Goal: Task Accomplishment & Management: Use online tool/utility

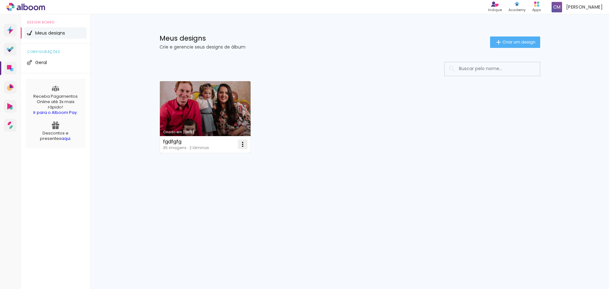
click at [242, 143] on iron-icon at bounding box center [243, 144] width 8 height 8
click at [218, 184] on paper-item "Excluir" at bounding box center [217, 186] width 62 height 13
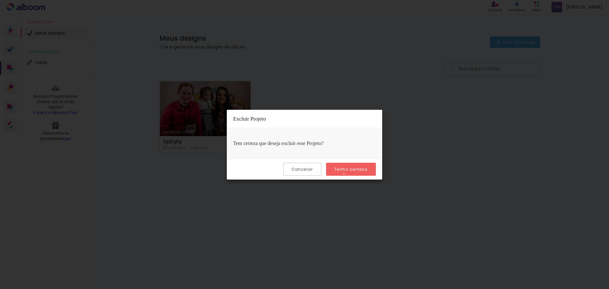
click at [345, 174] on paper-button "Tenho certeza" at bounding box center [351, 169] width 50 height 13
click at [0, 0] on slot "Tenho certeza" at bounding box center [0, 0] width 0 height 0
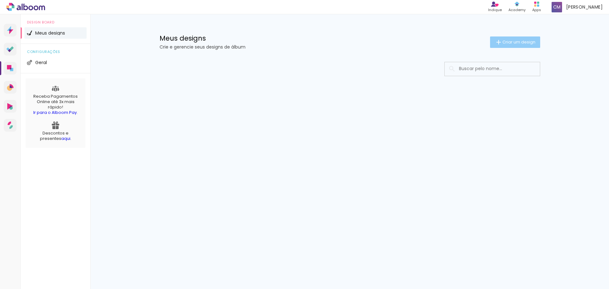
click at [516, 47] on paper-button "Criar um design" at bounding box center [515, 41] width 50 height 11
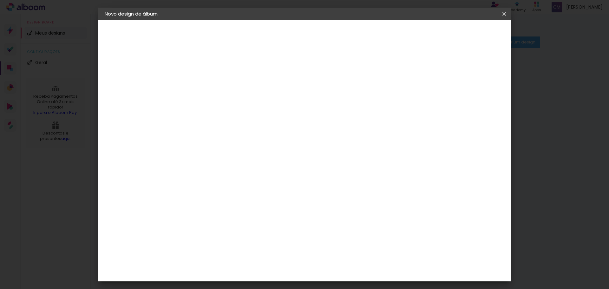
click at [208, 85] on input at bounding box center [208, 85] width 0 height 10
type input "Álbum Laura"
type paper-input "Álbum Laura"
click at [273, 37] on paper-button "Avançar" at bounding box center [257, 33] width 31 height 11
click at [208, 117] on input at bounding box center [224, 121] width 64 height 8
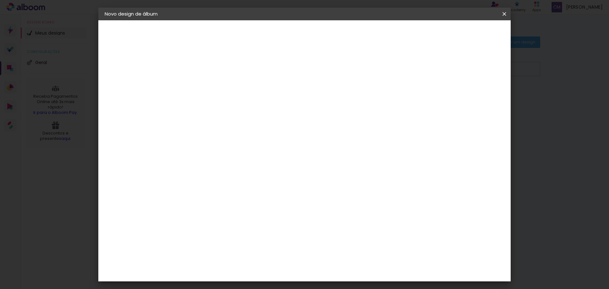
type input "silcolor"
type paper-input "silcolor"
click at [307, 128] on div "Sugerir uma encadernadora" at bounding box center [287, 132] width 39 height 10
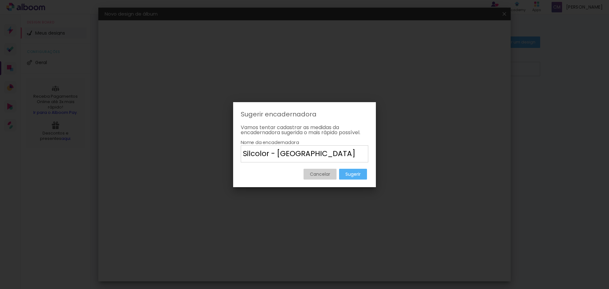
type input "Silcolor - Curitiba"
type paper-input "Silcolor - Curitiba"
click at [0, 0] on slot "Sugerir" at bounding box center [0, 0] width 0 height 0
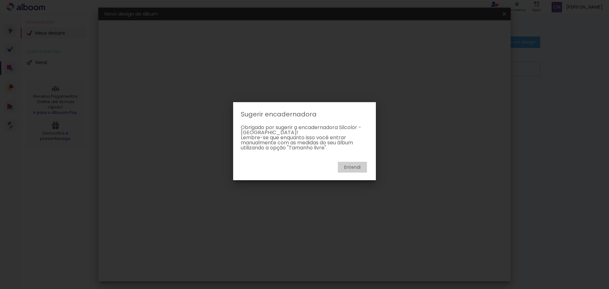
click at [352, 171] on paper-button "Entendi" at bounding box center [352, 167] width 29 height 11
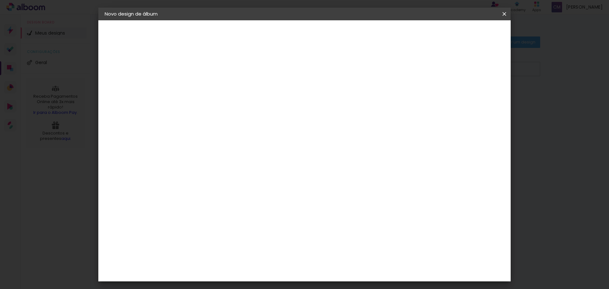
click at [0, 0] on slot "Tamanho Livre" at bounding box center [0, 0] width 0 height 0
click at [0, 0] on slot "Avançar" at bounding box center [0, 0] width 0 height 0
click at [276, 99] on span "30" at bounding box center [277, 99] width 10 height 10
drag, startPoint x: 279, startPoint y: 98, endPoint x: 269, endPoint y: 98, distance: 9.8
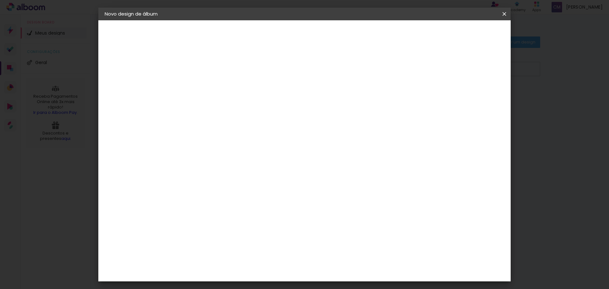
click at [269, 98] on div "30 cm" at bounding box center [281, 99] width 125 height 16
click at [138, 80] on div "Tamanho livre" at bounding box center [129, 78] width 22 height 9
click at [144, 66] on div "2. Especificações" at bounding box center [139, 65] width 69 height 8
click at [134, 89] on iron-pages "Modelo Escolhendo modelo... Tamanho livre" at bounding box center [139, 92] width 69 height 13
click at [122, 77] on iron-pages "Fornecedor Escolhendo fornecedor..." at bounding box center [139, 78] width 69 height 13
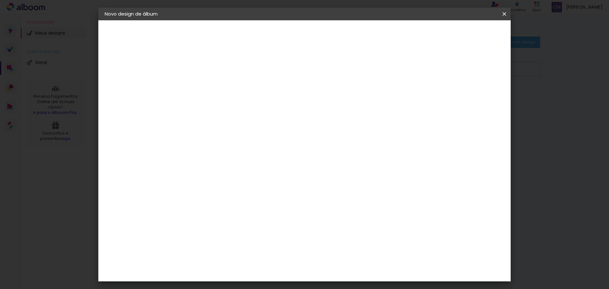
click at [310, 99] on paper-item "Tamanho Livre" at bounding box center [282, 96] width 56 height 14
click at [0, 0] on slot "Avançar" at bounding box center [0, 0] width 0 height 0
click at [199, 182] on div "cm" at bounding box center [201, 180] width 8 height 10
click at [277, 99] on span "30" at bounding box center [277, 99] width 10 height 10
click at [275, 99] on span "30" at bounding box center [277, 99] width 10 height 10
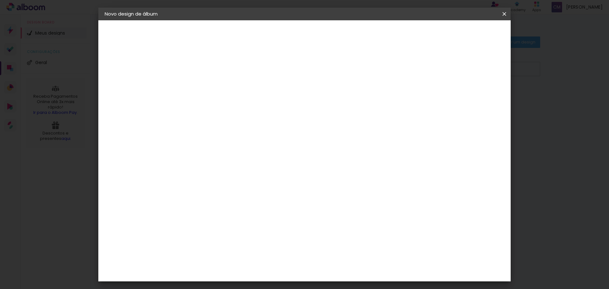
click at [192, 181] on input "30" at bounding box center [188, 180] width 16 height 10
type input "20"
type paper-input "20"
click at [465, 32] on span "Iniciar design" at bounding box center [450, 33] width 29 height 4
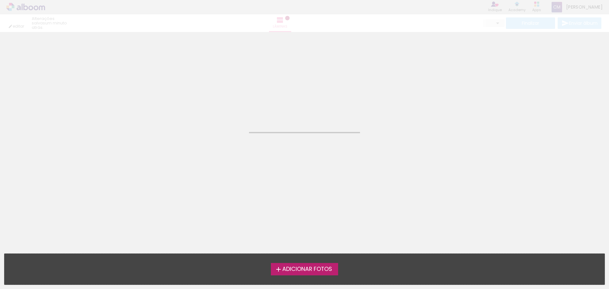
click at [310, 266] on span "Adicionar Fotos" at bounding box center [307, 269] width 50 height 6
click at [0, 0] on input "file" at bounding box center [0, 0] width 0 height 0
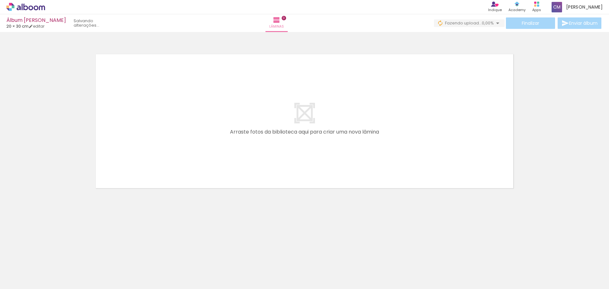
click at [24, 277] on span "Adicionar Fotos" at bounding box center [22, 280] width 19 height 7
click at [0, 0] on input "file" at bounding box center [0, 0] width 0 height 0
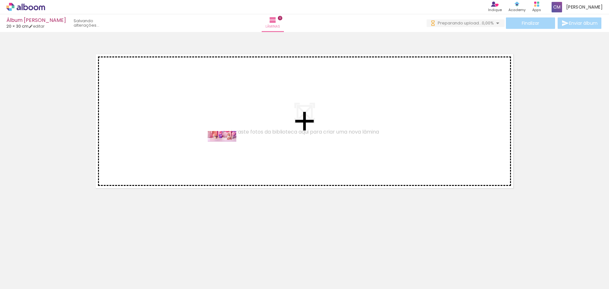
drag, startPoint x: 63, startPoint y: 268, endPoint x: 227, endPoint y: 149, distance: 202.5
click at [227, 149] on quentale-workspace at bounding box center [304, 144] width 609 height 289
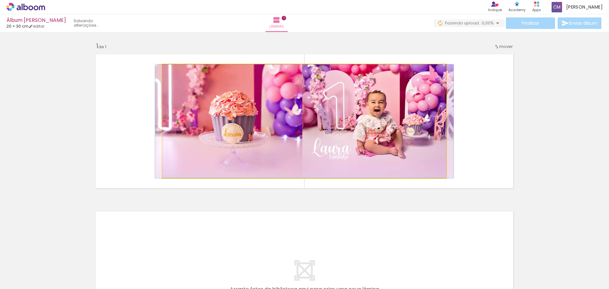
click at [259, 142] on quentale-photo at bounding box center [304, 121] width 284 height 114
click at [312, 127] on quentale-photo at bounding box center [304, 121] width 284 height 114
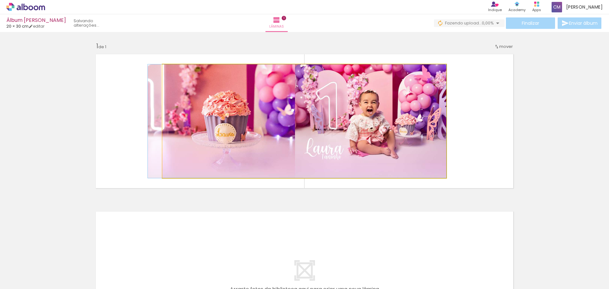
drag, startPoint x: 313, startPoint y: 132, endPoint x: 263, endPoint y: 141, distance: 51.2
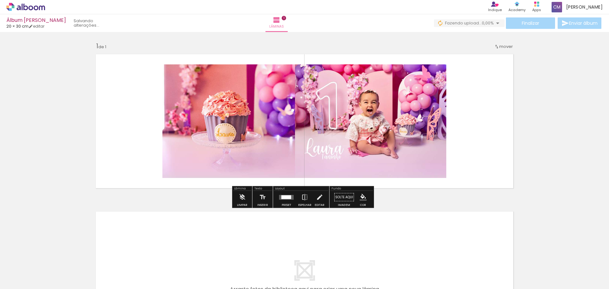
click at [351, 147] on quentale-photo at bounding box center [304, 121] width 284 height 114
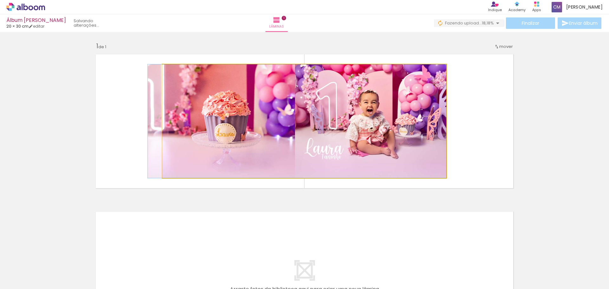
drag, startPoint x: 275, startPoint y: 134, endPoint x: 159, endPoint y: 143, distance: 116.7
click at [159, 143] on quentale-layouter at bounding box center [304, 120] width 425 height 141
drag, startPoint x: 198, startPoint y: 127, endPoint x: 193, endPoint y: 127, distance: 4.4
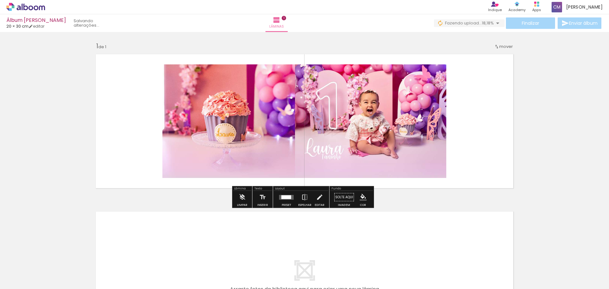
click at [166, 105] on quentale-photo at bounding box center [304, 121] width 284 height 114
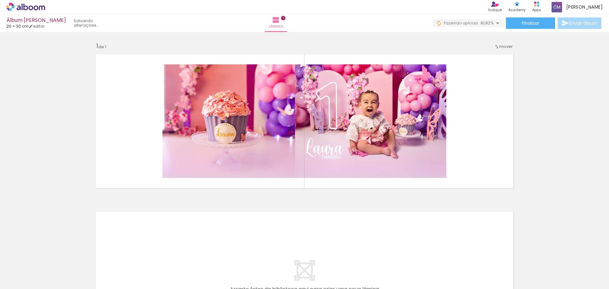
click at [51, 253] on iron-icon at bounding box center [49, 254] width 7 height 7
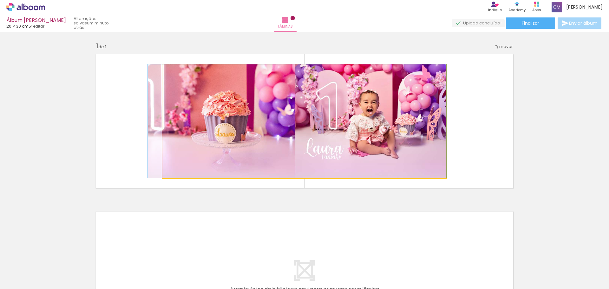
click at [283, 132] on quentale-photo at bounding box center [304, 121] width 284 height 114
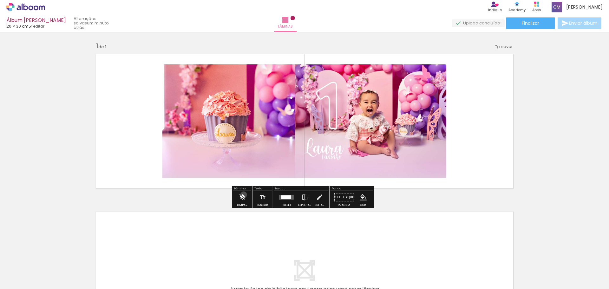
click at [243, 195] on iron-icon at bounding box center [241, 197] width 7 height 13
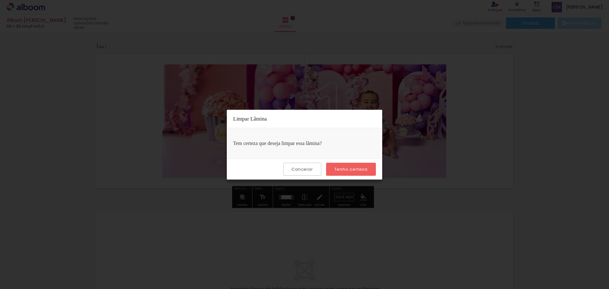
click at [0, 0] on slot "Tenho certeza" at bounding box center [0, 0] width 0 height 0
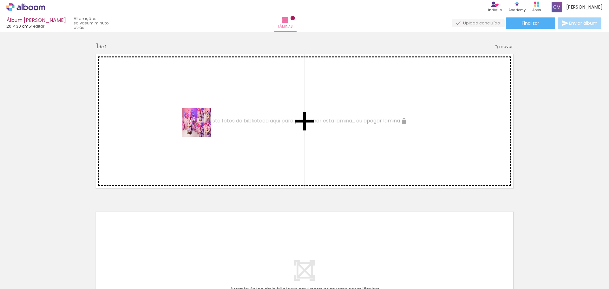
drag, startPoint x: 100, startPoint y: 268, endPoint x: 202, endPoint y: 123, distance: 176.8
click at [202, 123] on quentale-workspace at bounding box center [304, 144] width 609 height 289
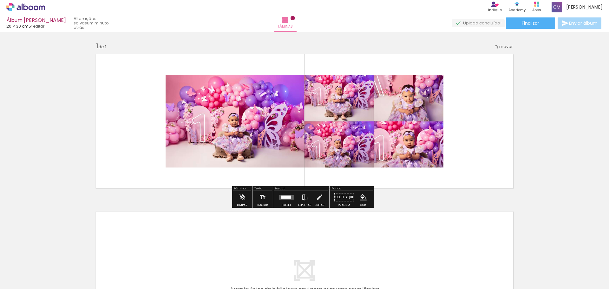
click at [229, 123] on quentale-photo at bounding box center [305, 121] width 278 height 93
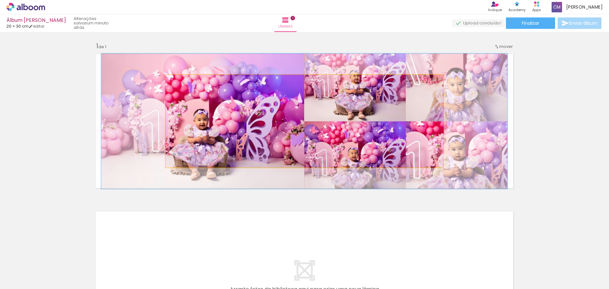
drag, startPoint x: 181, startPoint y: 83, endPoint x: 192, endPoint y: 83, distance: 10.2
type paper-slider "146"
click at [192, 83] on div at bounding box center [190, 81] width 10 height 10
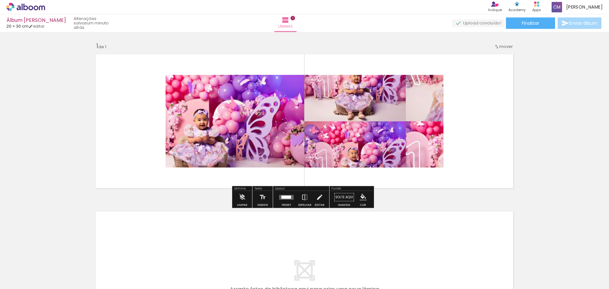
click at [228, 81] on div at bounding box center [230, 81] width 8 height 6
click at [228, 95] on paper-item at bounding box center [229, 96] width 11 height 4
click at [226, 101] on paper-item at bounding box center [229, 101] width 11 height 4
click at [226, 105] on paper-item at bounding box center [229, 105] width 11 height 4
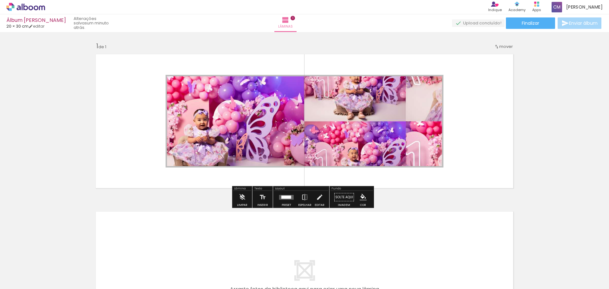
click at [226, 109] on paper-item at bounding box center [229, 109] width 11 height 4
click at [227, 117] on paper-icon-button "color picker" at bounding box center [230, 121] width 13 height 11
click at [280, 85] on quentale-photo at bounding box center [305, 121] width 278 height 93
click at [226, 81] on div at bounding box center [230, 81] width 8 height 6
click at [230, 90] on paper-item at bounding box center [229, 92] width 11 height 4
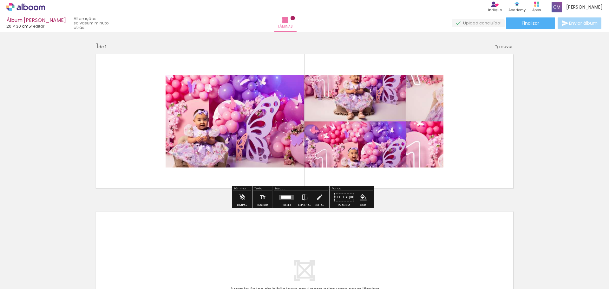
click at [228, 81] on div at bounding box center [230, 81] width 8 height 6
click at [385, 140] on quentale-photo at bounding box center [305, 121] width 278 height 93
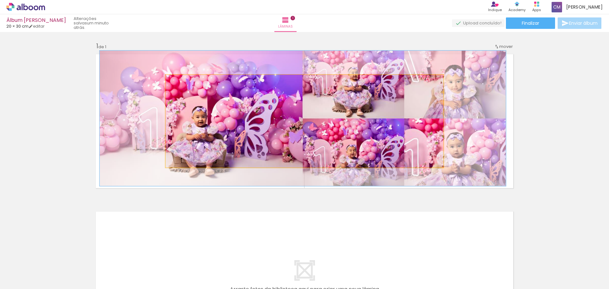
click at [373, 129] on quentale-photo at bounding box center [305, 121] width 278 height 93
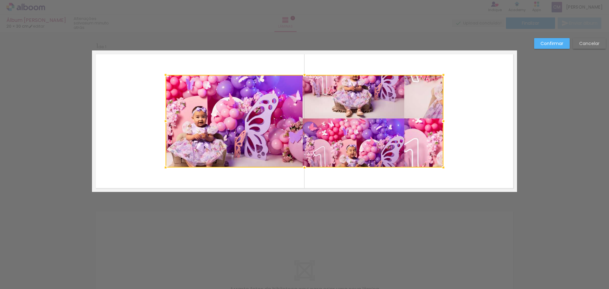
click at [373, 128] on div at bounding box center [305, 121] width 278 height 93
click at [127, 90] on quentale-layouter at bounding box center [304, 120] width 425 height 141
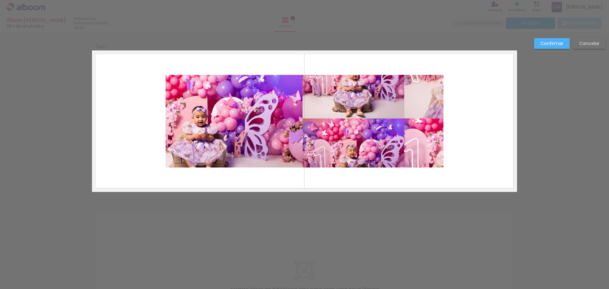
click at [144, 83] on quentale-layouter at bounding box center [304, 120] width 425 height 141
click at [240, 112] on quentale-photo at bounding box center [305, 121] width 278 height 93
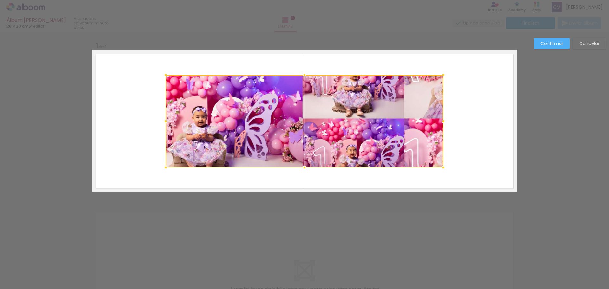
click at [240, 112] on div at bounding box center [305, 121] width 278 height 93
click at [393, 160] on div at bounding box center [305, 121] width 278 height 93
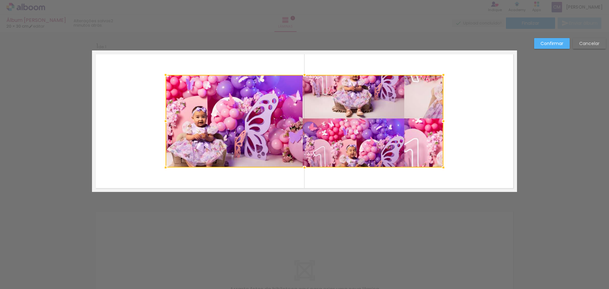
click at [393, 160] on div at bounding box center [305, 121] width 278 height 93
click at [0, 0] on slot "Confirmar" at bounding box center [0, 0] width 0 height 0
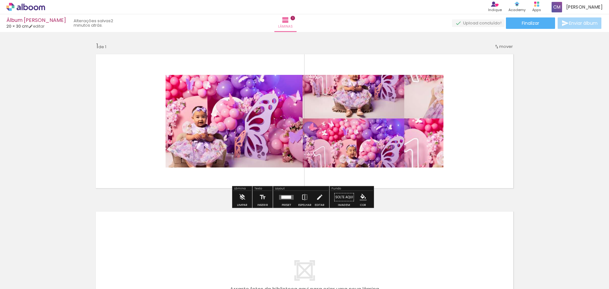
click at [363, 112] on quentale-photo at bounding box center [305, 121] width 278 height 93
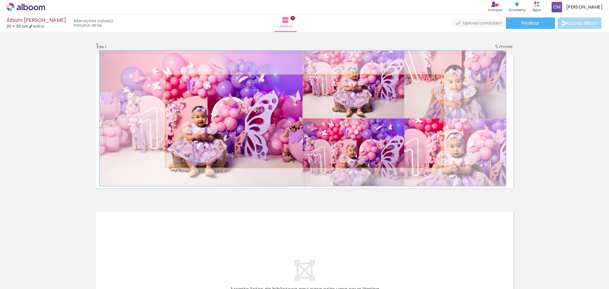
click at [378, 105] on quentale-photo at bounding box center [305, 121] width 278 height 93
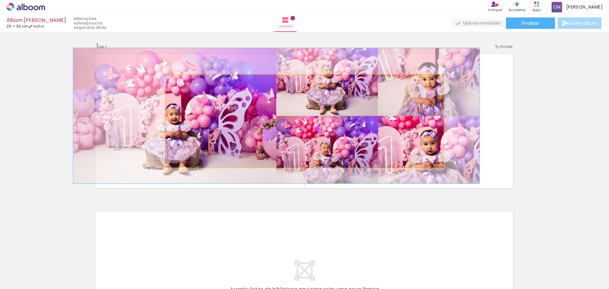
drag, startPoint x: 324, startPoint y: 116, endPoint x: 303, endPoint y: 114, distance: 21.3
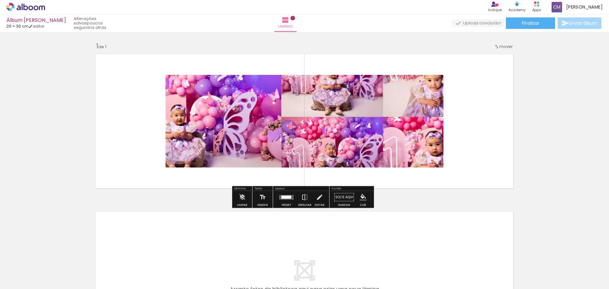
click at [261, 132] on quentale-photo at bounding box center [305, 121] width 278 height 93
click at [263, 132] on quentale-photo at bounding box center [305, 121] width 278 height 93
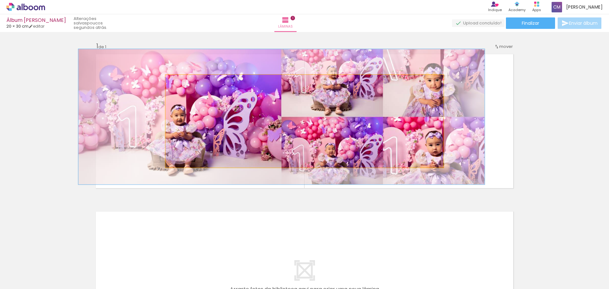
drag, startPoint x: 263, startPoint y: 132, endPoint x: 279, endPoint y: 131, distance: 15.9
click at [263, 132] on quentale-photo at bounding box center [305, 121] width 278 height 93
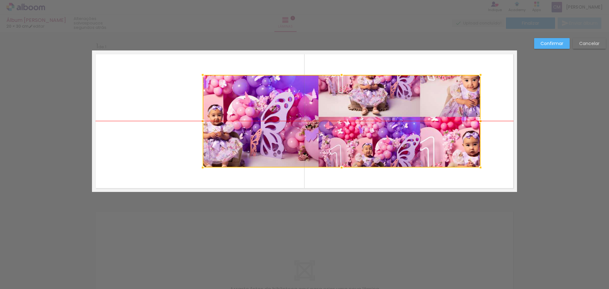
drag, startPoint x: 279, startPoint y: 131, endPoint x: 316, endPoint y: 129, distance: 37.4
click at [316, 129] on div at bounding box center [342, 121] width 278 height 93
click at [0, 0] on slot "Cancelar" at bounding box center [0, 0] width 0 height 0
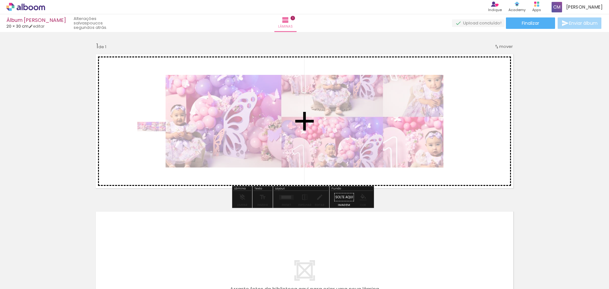
drag, startPoint x: 95, startPoint y: 265, endPoint x: 157, endPoint y: 140, distance: 139.1
click at [157, 140] on quentale-workspace at bounding box center [304, 144] width 609 height 289
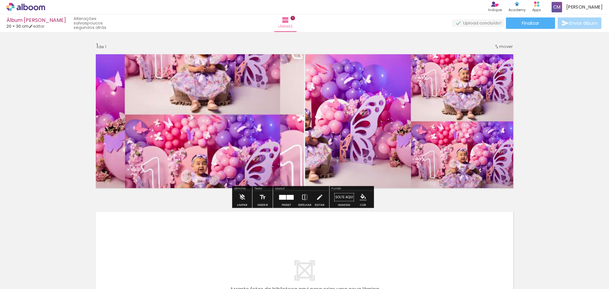
click at [235, 146] on quentale-photo at bounding box center [198, 120] width 212 height 141
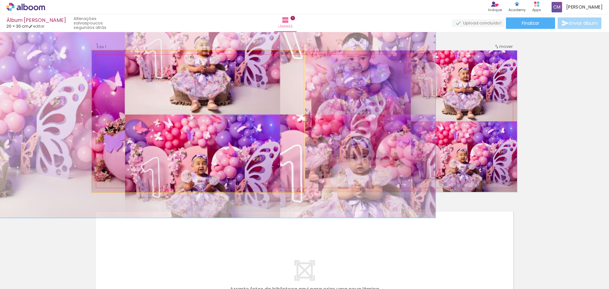
click at [196, 141] on quentale-photo at bounding box center [198, 120] width 212 height 141
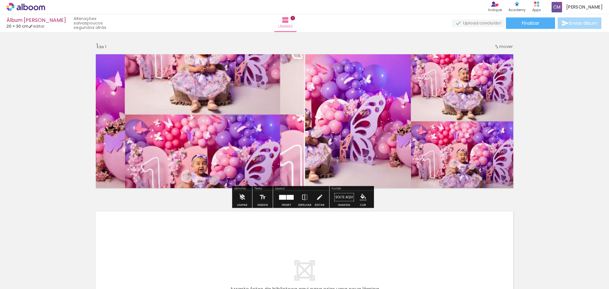
click at [239, 199] on iron-icon at bounding box center [241, 197] width 7 height 13
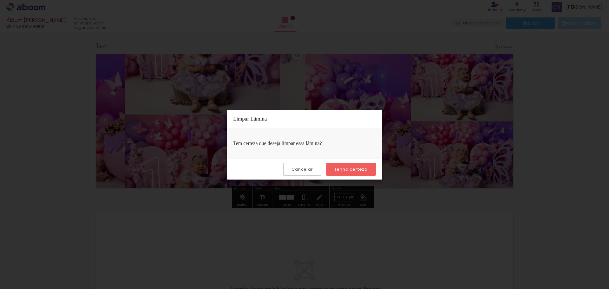
click at [364, 160] on div "Cancelar Tenho certeza" at bounding box center [304, 169] width 155 height 21
click at [0, 0] on slot "Tenho certeza" at bounding box center [0, 0] width 0 height 0
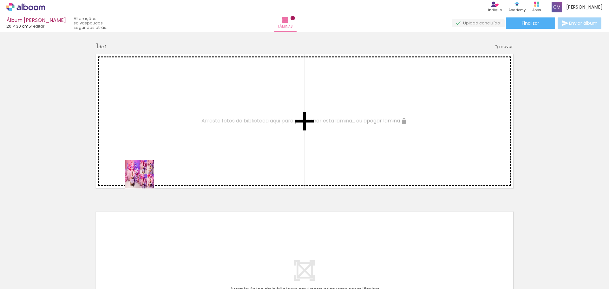
drag, startPoint x: 98, startPoint y: 268, endPoint x: 172, endPoint y: 147, distance: 141.9
click at [172, 147] on quentale-workspace at bounding box center [304, 144] width 609 height 289
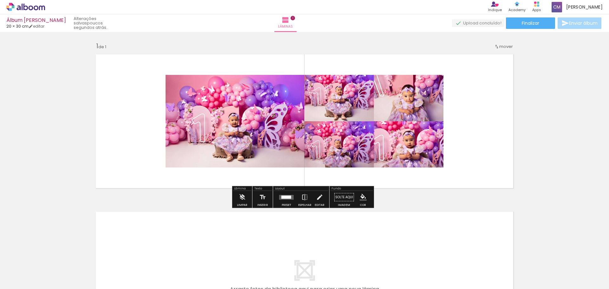
click at [239, 120] on quentale-photo at bounding box center [305, 121] width 278 height 93
click at [169, 81] on iron-icon at bounding box center [172, 81] width 6 height 6
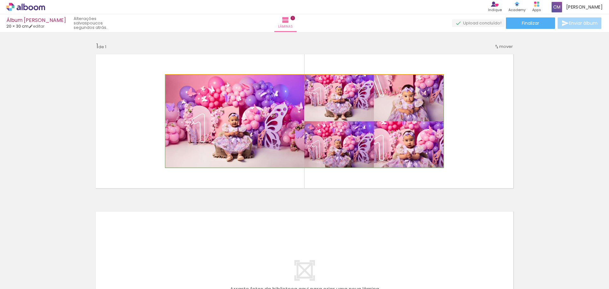
click at [169, 81] on iron-icon at bounding box center [172, 81] width 6 height 6
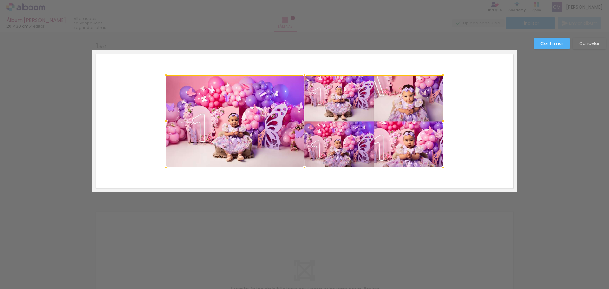
click at [169, 81] on div at bounding box center [165, 74] width 13 height 13
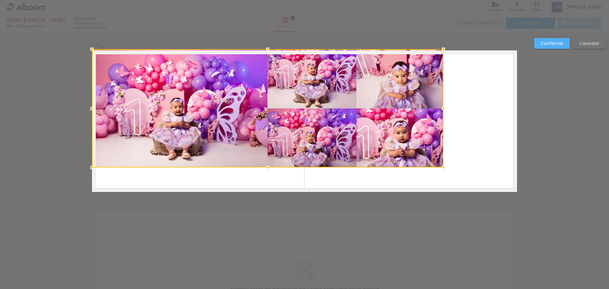
drag, startPoint x: 165, startPoint y: 77, endPoint x: 93, endPoint y: 52, distance: 76.5
click at [93, 52] on div at bounding box center [92, 49] width 13 height 13
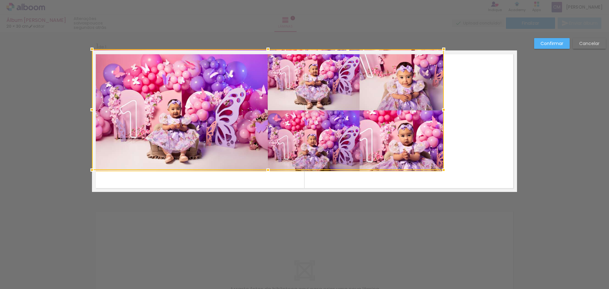
drag, startPoint x: 91, startPoint y: 51, endPoint x: 88, endPoint y: 47, distance: 4.1
click at [88, 47] on div at bounding box center [92, 49] width 13 height 13
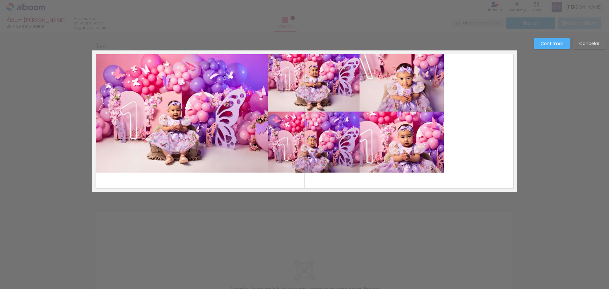
click at [427, 160] on quentale-photo at bounding box center [268, 111] width 352 height 122
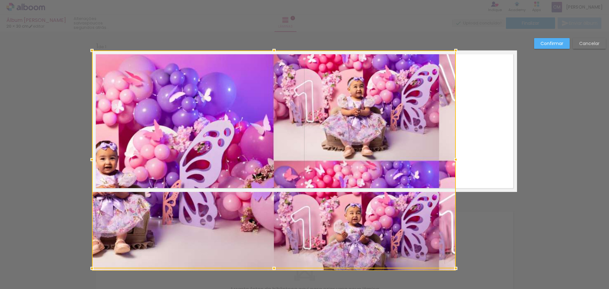
drag, startPoint x: 439, startPoint y: 172, endPoint x: 439, endPoint y: 157, distance: 14.9
click at [439, 157] on div at bounding box center [274, 159] width 364 height 218
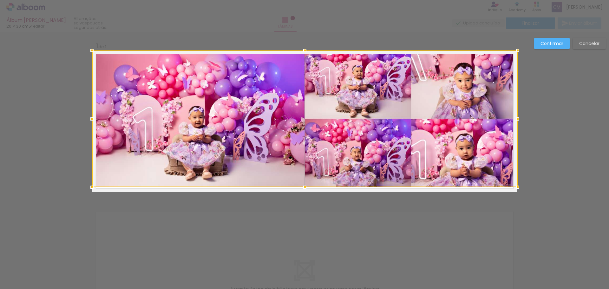
drag, startPoint x: 452, startPoint y: 192, endPoint x: 511, endPoint y: 187, distance: 59.5
click at [511, 187] on div at bounding box center [517, 187] width 13 height 13
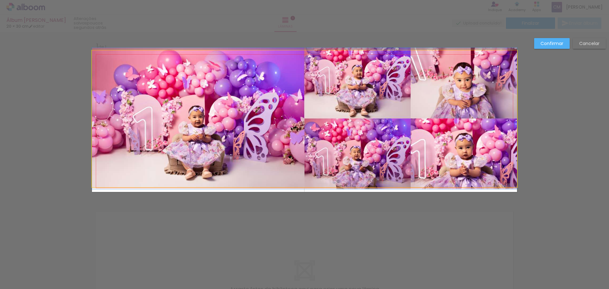
drag, startPoint x: 478, startPoint y: 182, endPoint x: 469, endPoint y: 182, distance: 9.2
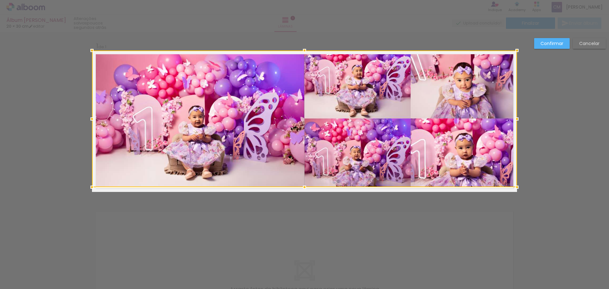
click at [486, 173] on div at bounding box center [304, 118] width 425 height 137
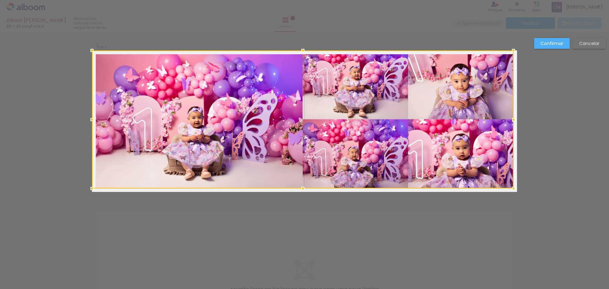
drag, startPoint x: 515, startPoint y: 187, endPoint x: 511, endPoint y: 188, distance: 3.4
click at [511, 188] on div at bounding box center [513, 188] width 13 height 13
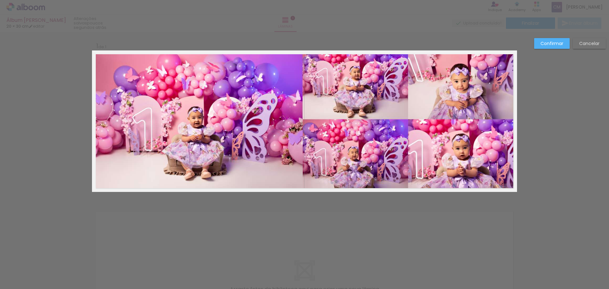
click at [550, 40] on paper-button "Confirmar" at bounding box center [552, 43] width 36 height 11
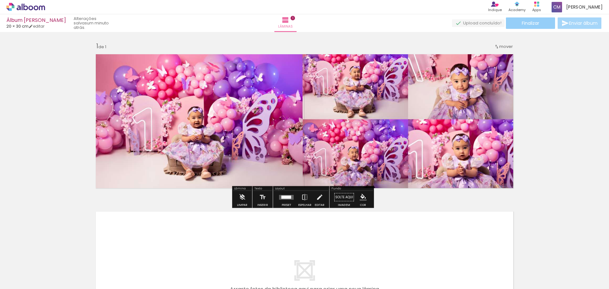
click at [544, 26] on paper-button "Finalizar" at bounding box center [530, 22] width 49 height 11
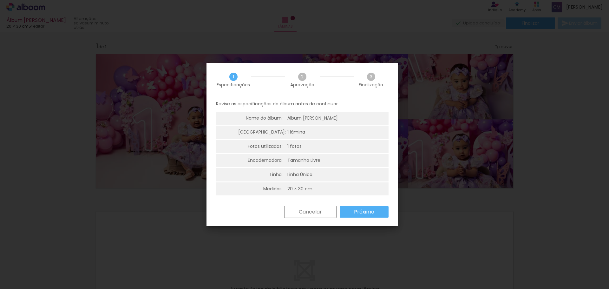
click at [292, 133] on div "1 lâmina" at bounding box center [296, 132] width 18 height 6
click at [317, 206] on div "1 Especificações 2 Aprovação 3 Finalização Revise as especificações do álbum an…" at bounding box center [302, 144] width 192 height 163
click at [0, 0] on slot "Cancelar" at bounding box center [0, 0] width 0 height 0
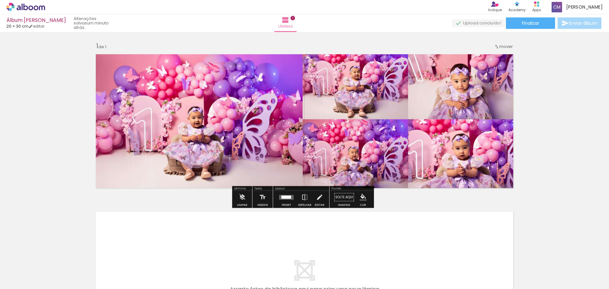
click at [98, 46] on div "1 de 1" at bounding box center [101, 46] width 10 height 6
click at [103, 46] on div "1 de 1" at bounding box center [101, 46] width 10 height 6
click at [295, 20] on span "1" at bounding box center [292, 18] width 4 height 4
click at [289, 22] on iron-icon at bounding box center [286, 20] width 8 height 8
click at [296, 19] on paper-button "Lâminas 1" at bounding box center [285, 23] width 22 height 18
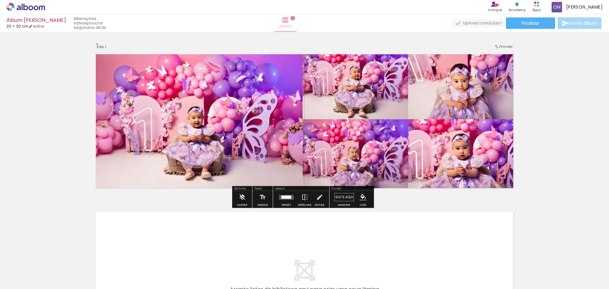
click at [295, 17] on span "1" at bounding box center [292, 18] width 4 height 4
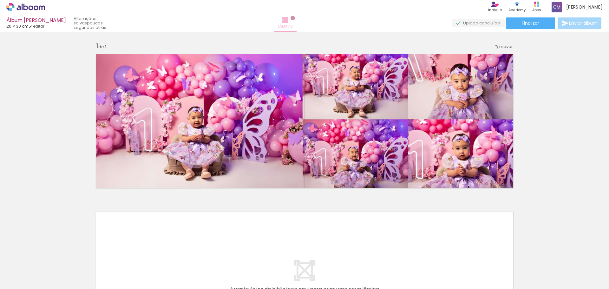
click at [289, 20] on iron-icon at bounding box center [286, 20] width 8 height 8
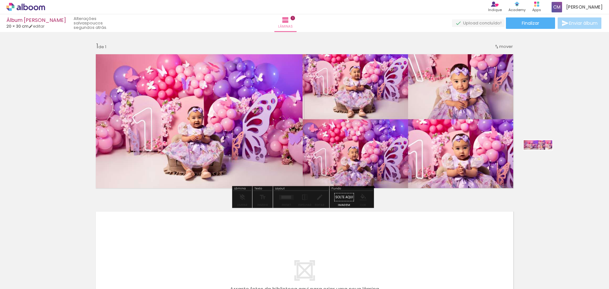
drag, startPoint x: 135, startPoint y: 267, endPoint x: 543, endPoint y: 159, distance: 421.2
click at [543, 159] on quentale-workspace at bounding box center [304, 144] width 609 height 289
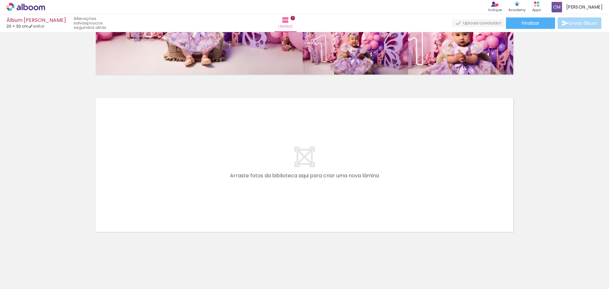
scroll to position [122, 0]
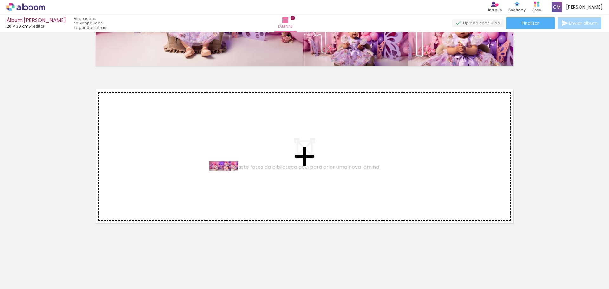
drag, startPoint x: 147, startPoint y: 271, endPoint x: 228, endPoint y: 180, distance: 121.5
click at [228, 180] on quentale-workspace at bounding box center [304, 144] width 609 height 289
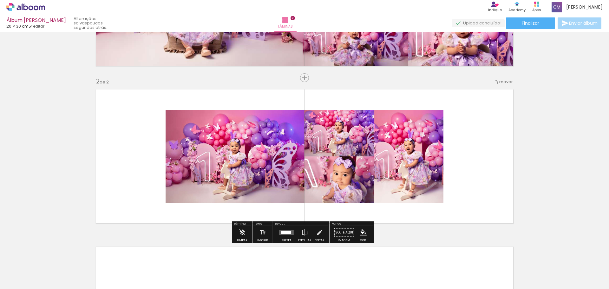
scroll to position [138, 0]
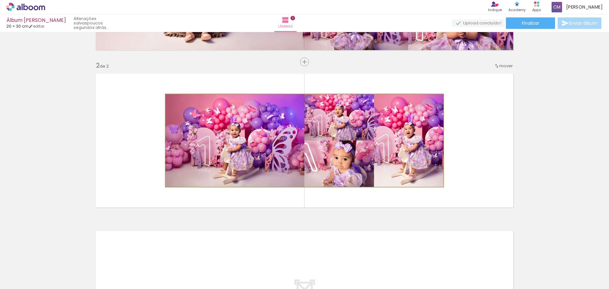
click at [200, 129] on quentale-photo at bounding box center [305, 140] width 278 height 93
click at [172, 101] on iron-icon at bounding box center [172, 101] width 6 height 6
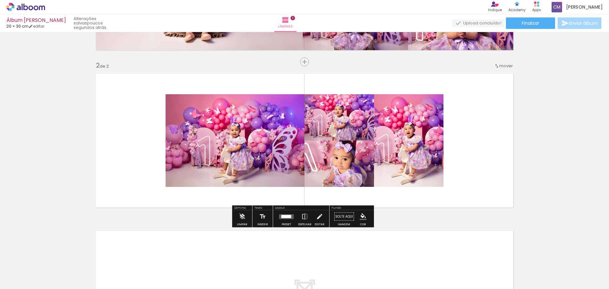
click at [172, 100] on iron-icon at bounding box center [172, 101] width 6 height 6
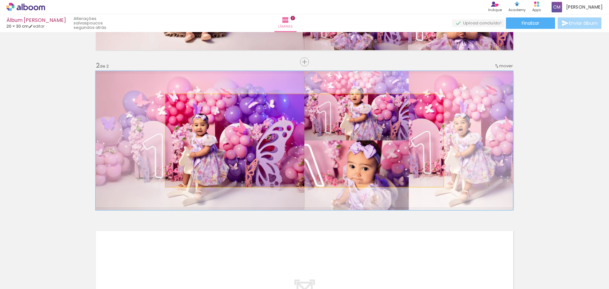
drag, startPoint x: 178, startPoint y: 100, endPoint x: 189, endPoint y: 101, distance: 10.9
click at [189, 101] on div at bounding box center [192, 101] width 6 height 6
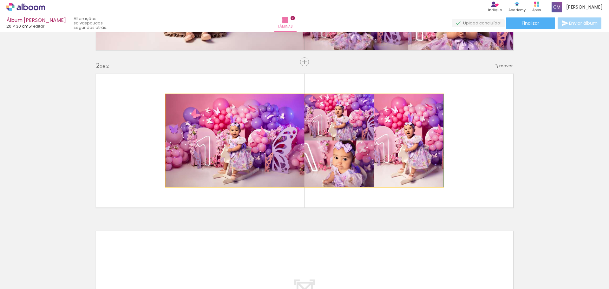
drag, startPoint x: 189, startPoint y: 101, endPoint x: 172, endPoint y: 101, distance: 16.8
type paper-slider "100"
click at [172, 101] on div at bounding box center [189, 101] width 44 height 10
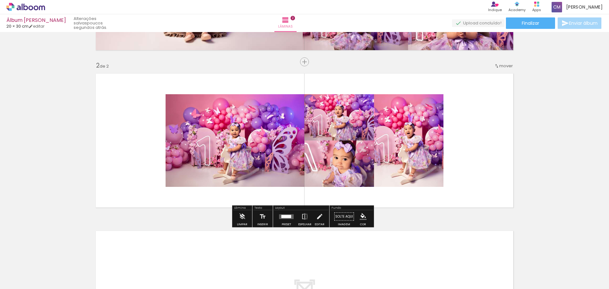
click at [176, 123] on quentale-photo at bounding box center [305, 140] width 278 height 93
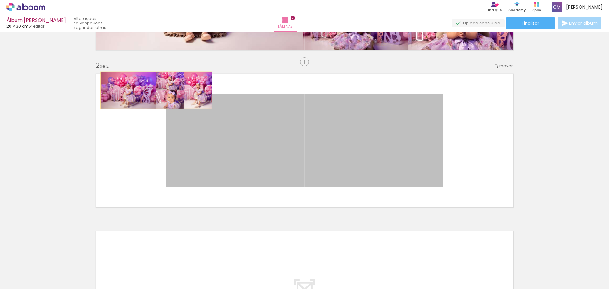
drag, startPoint x: 164, startPoint y: 95, endPoint x: 153, endPoint y: 90, distance: 11.8
click at [153, 90] on quentale-layouter at bounding box center [304, 140] width 425 height 141
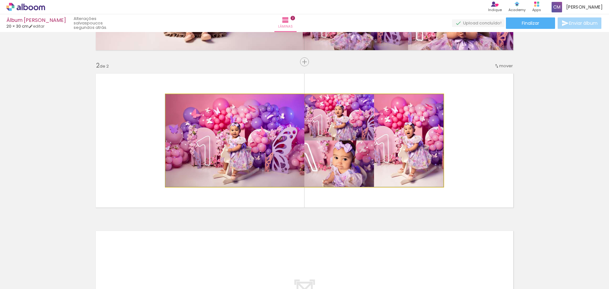
click at [212, 148] on quentale-photo at bounding box center [305, 140] width 278 height 93
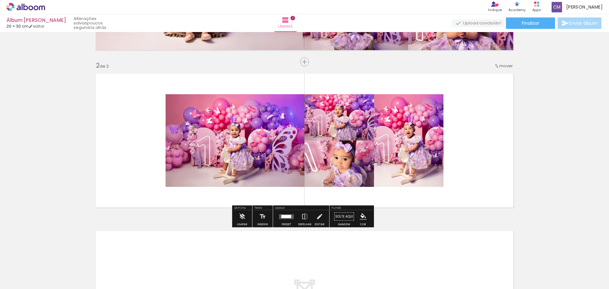
click at [169, 103] on iron-icon at bounding box center [172, 101] width 6 height 6
click at [169, 101] on iron-icon at bounding box center [172, 101] width 6 height 6
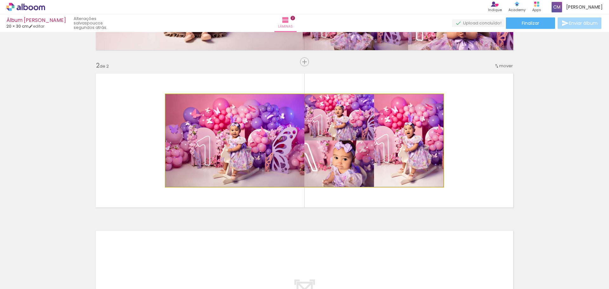
click at [169, 101] on iron-icon at bounding box center [172, 101] width 6 height 6
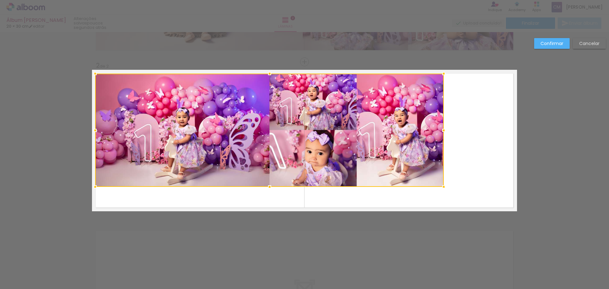
drag, startPoint x: 165, startPoint y: 95, endPoint x: 97, endPoint y: 74, distance: 70.6
click at [97, 74] on div at bounding box center [95, 73] width 13 height 13
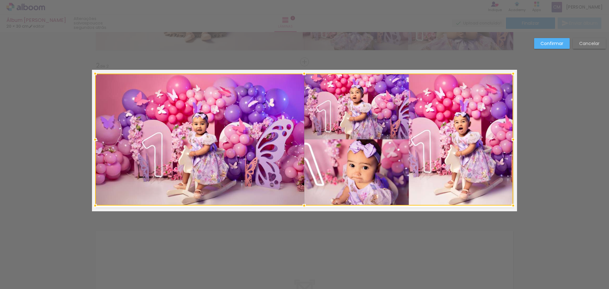
drag, startPoint x: 441, startPoint y: 187, endPoint x: 510, endPoint y: 206, distance: 71.9
click at [510, 206] on div at bounding box center [513, 205] width 13 height 13
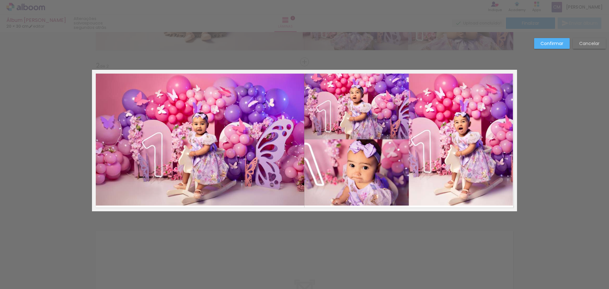
click at [0, 0] on slot "Confirmar" at bounding box center [0, 0] width 0 height 0
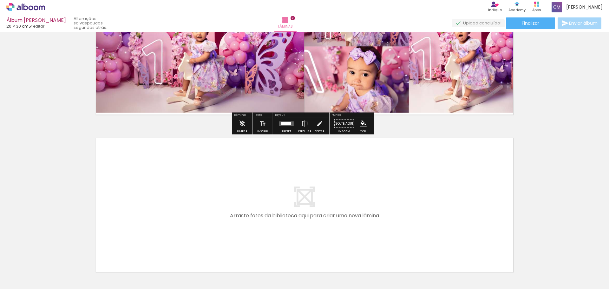
scroll to position [233, 0]
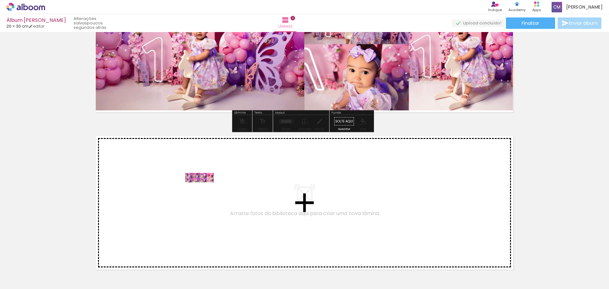
drag, startPoint x: 172, startPoint y: 267, endPoint x: 204, endPoint y: 192, distance: 82.2
click at [204, 192] on quentale-workspace at bounding box center [304, 144] width 609 height 289
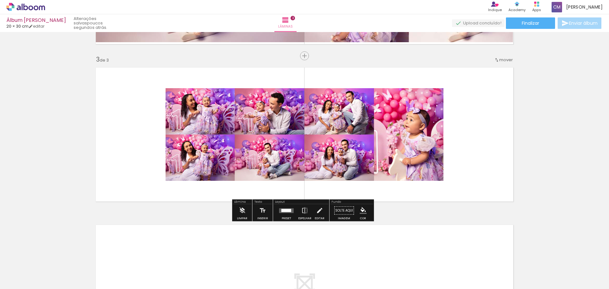
scroll to position [263, 0]
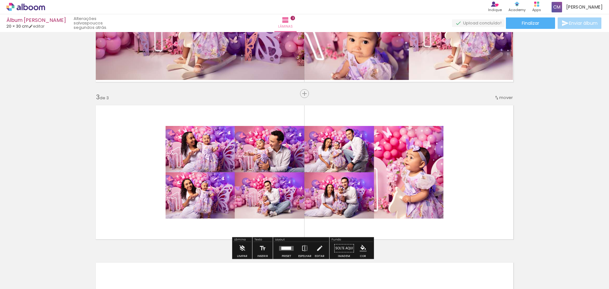
click at [204, 151] on quentale-photo at bounding box center [305, 172] width 278 height 93
click at [211, 146] on quentale-photo at bounding box center [305, 172] width 278 height 93
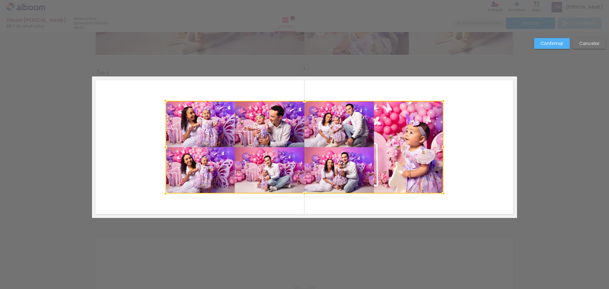
scroll to position [295, 0]
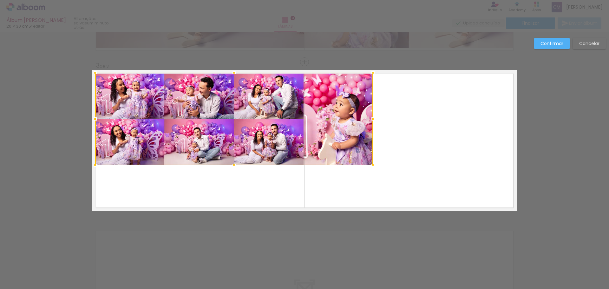
drag, startPoint x: 173, startPoint y: 127, endPoint x: 104, endPoint y: 106, distance: 72.1
click at [104, 106] on div at bounding box center [234, 119] width 278 height 93
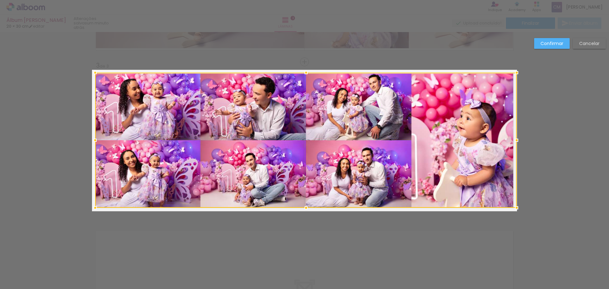
drag, startPoint x: 371, startPoint y: 163, endPoint x: 511, endPoint y: 205, distance: 146.1
click at [511, 205] on div at bounding box center [516, 207] width 13 height 13
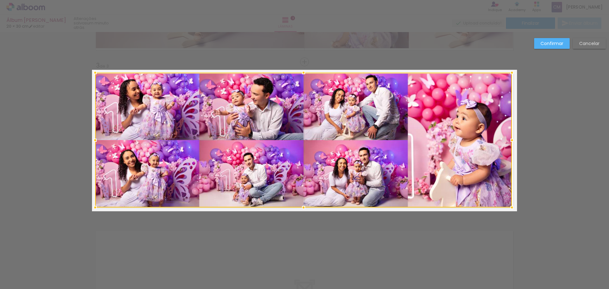
drag, startPoint x: 514, startPoint y: 208, endPoint x: 519, endPoint y: 207, distance: 4.9
click at [519, 207] on div "Inserir lâmina 1 de 3 Inserir lâmina 2 de 3 Inserir lâmina 3 de 3 Confirmar Can…" at bounding box center [304, 59] width 609 height 644
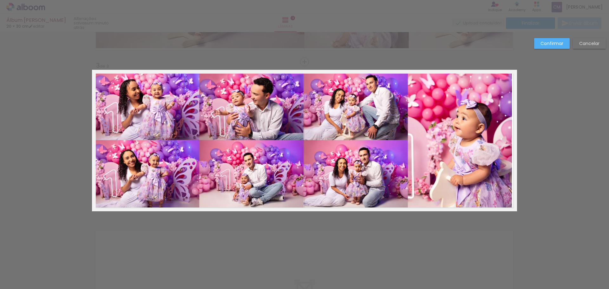
click at [0, 0] on slot "Confirmar" at bounding box center [0, 0] width 0 height 0
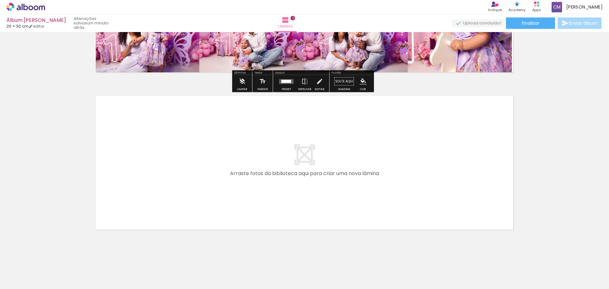
scroll to position [437, 0]
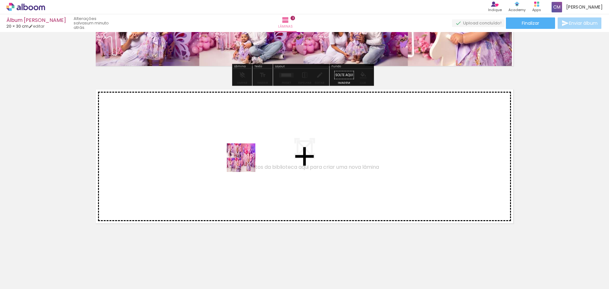
drag, startPoint x: 224, startPoint y: 240, endPoint x: 246, endPoint y: 160, distance: 83.1
click at [246, 160] on quentale-workspace at bounding box center [304, 144] width 609 height 289
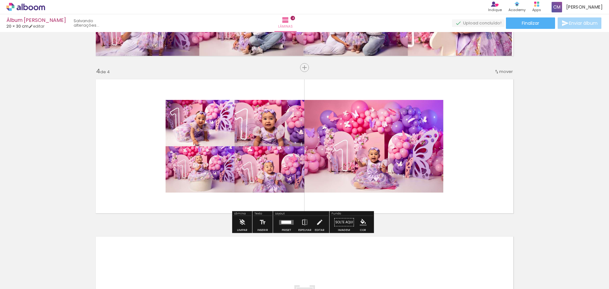
scroll to position [452, 0]
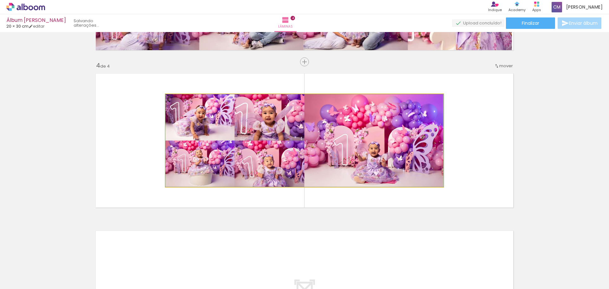
click at [278, 140] on quentale-photo at bounding box center [305, 140] width 278 height 93
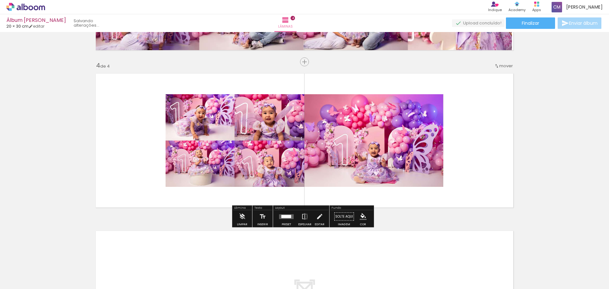
click at [273, 130] on quentale-photo at bounding box center [305, 140] width 278 height 93
click at [250, 131] on quentale-photo at bounding box center [305, 140] width 278 height 93
click at [233, 129] on quentale-photo at bounding box center [305, 140] width 278 height 93
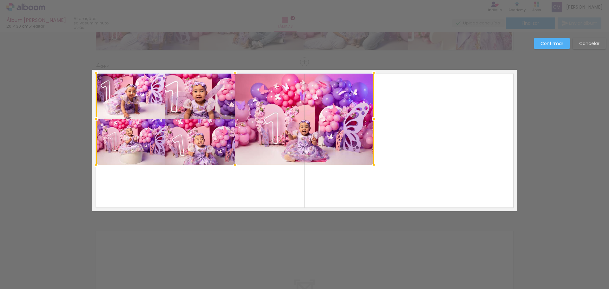
drag, startPoint x: 190, startPoint y: 126, endPoint x: 122, endPoint y: 104, distance: 70.6
click at [122, 104] on div at bounding box center [235, 119] width 278 height 93
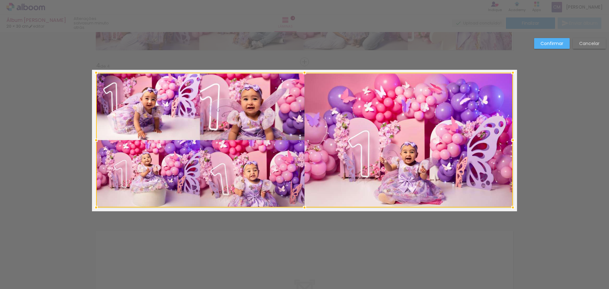
drag, startPoint x: 372, startPoint y: 163, endPoint x: 510, endPoint y: 205, distance: 145.1
click at [510, 205] on div at bounding box center [512, 207] width 13 height 13
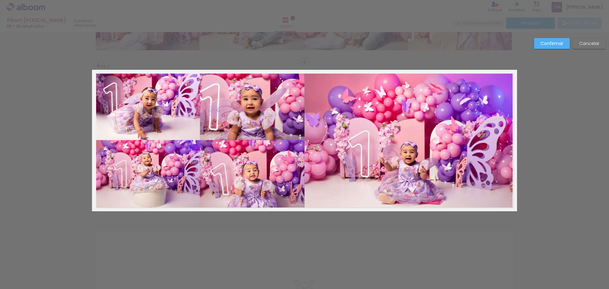
click at [0, 0] on slot "Confirmar" at bounding box center [0, 0] width 0 height 0
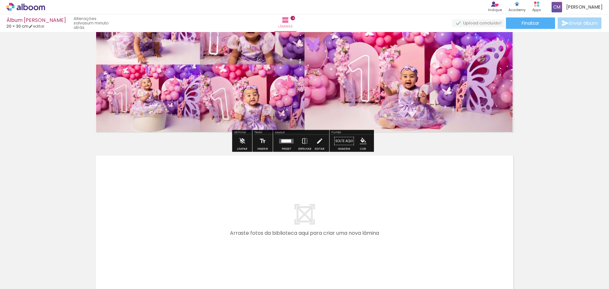
scroll to position [594, 0]
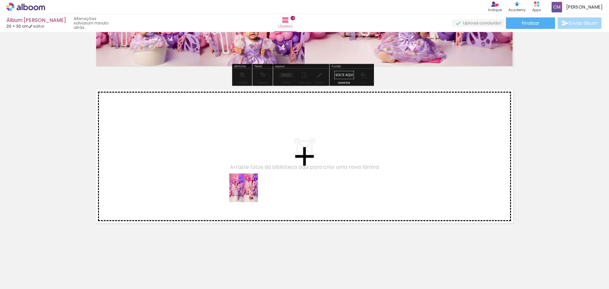
drag, startPoint x: 237, startPoint y: 274, endPoint x: 248, endPoint y: 177, distance: 97.1
click at [248, 177] on quentale-workspace at bounding box center [304, 144] width 609 height 289
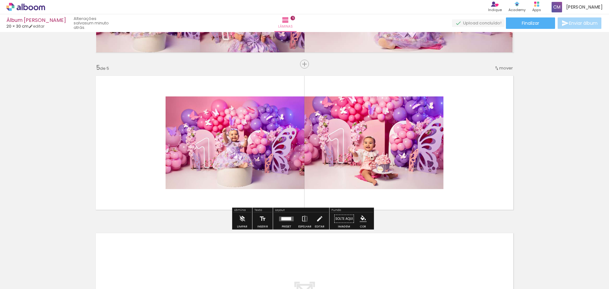
scroll to position [610, 0]
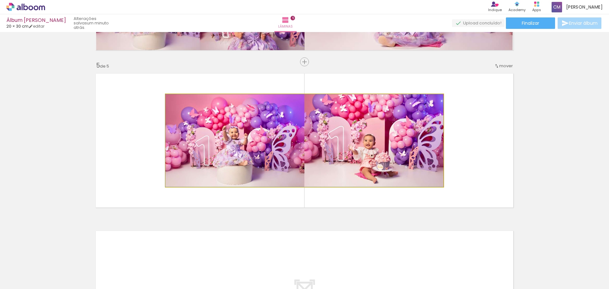
click at [330, 142] on quentale-photo at bounding box center [305, 140] width 278 height 93
drag, startPoint x: 318, startPoint y: 136, endPoint x: 301, endPoint y: 131, distance: 18.2
click at [301, 131] on quentale-photo at bounding box center [305, 140] width 278 height 93
click at [0, 0] on div at bounding box center [0, 0] width 0 height 0
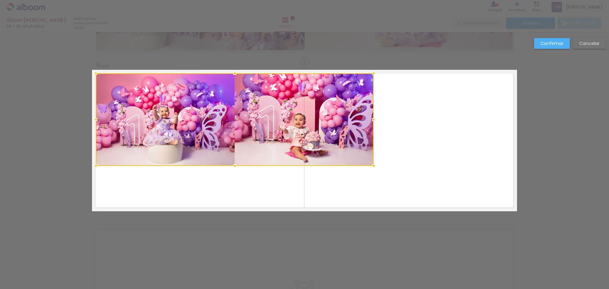
drag, startPoint x: 210, startPoint y: 124, endPoint x: 157, endPoint y: 105, distance: 55.9
click at [157, 105] on div at bounding box center [235, 119] width 278 height 93
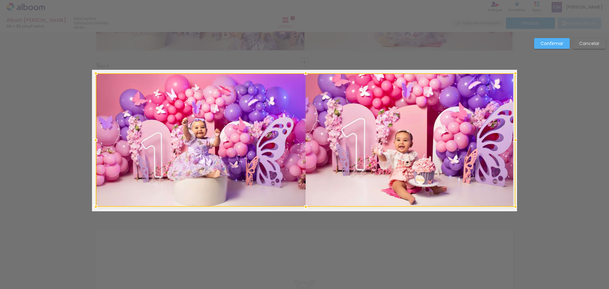
drag, startPoint x: 373, startPoint y: 166, endPoint x: 511, endPoint y: 207, distance: 144.2
click at [511, 207] on div at bounding box center [515, 206] width 13 height 13
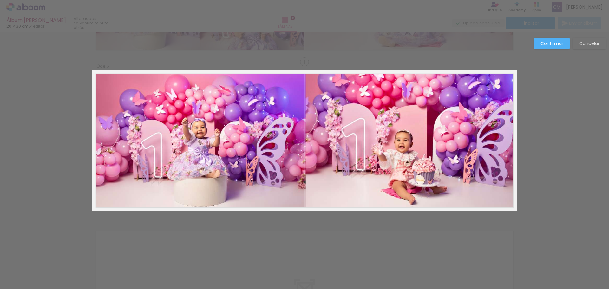
click at [0, 0] on slot "Confirmar" at bounding box center [0, 0] width 0 height 0
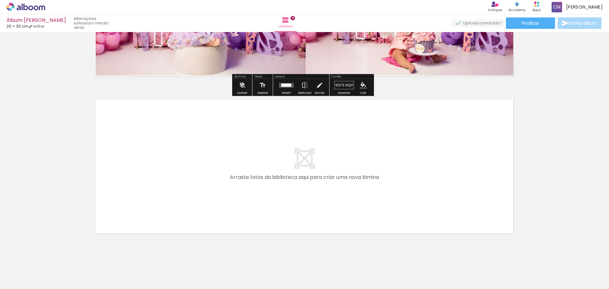
scroll to position [751, 0]
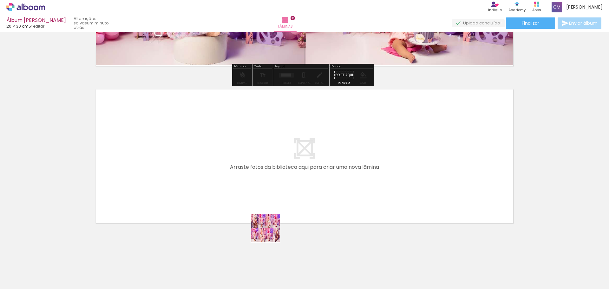
drag, startPoint x: 270, startPoint y: 256, endPoint x: 266, endPoint y: 162, distance: 94.0
click at [266, 162] on quentale-workspace at bounding box center [304, 144] width 609 height 289
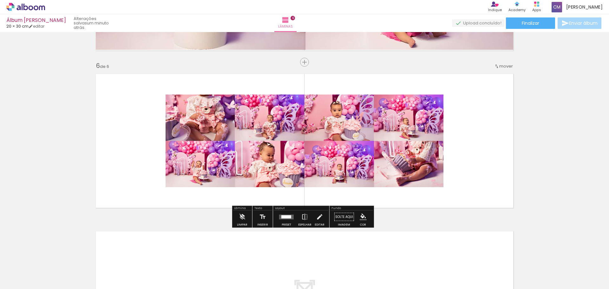
scroll to position [767, 0]
click at [267, 146] on quentale-photo at bounding box center [305, 140] width 278 height 93
click at [266, 145] on quentale-photo at bounding box center [305, 140] width 278 height 93
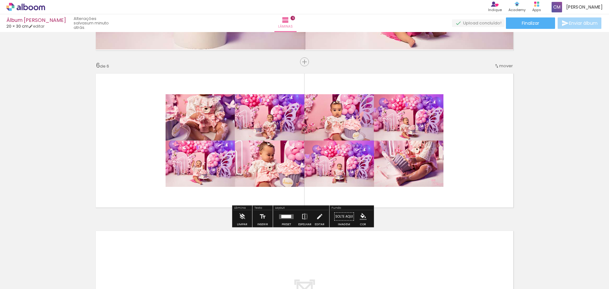
click at [266, 145] on quentale-photo at bounding box center [305, 140] width 278 height 93
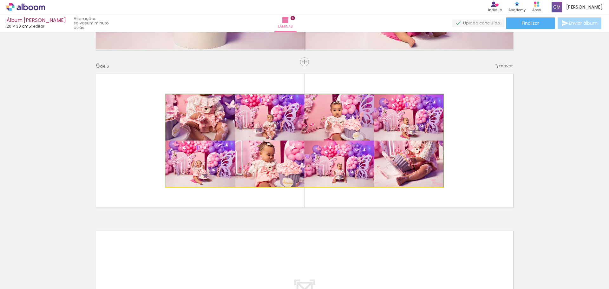
click at [266, 145] on quentale-photo at bounding box center [305, 140] width 278 height 93
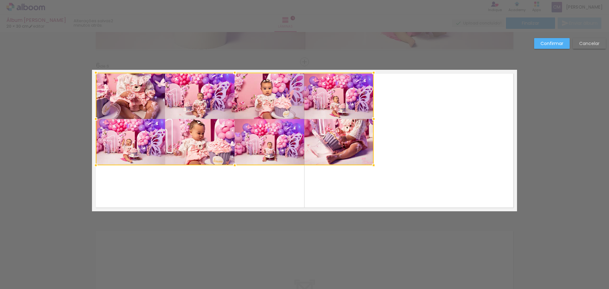
drag, startPoint x: 218, startPoint y: 141, endPoint x: 148, endPoint y: 120, distance: 73.0
click at [148, 120] on div at bounding box center [235, 119] width 278 height 93
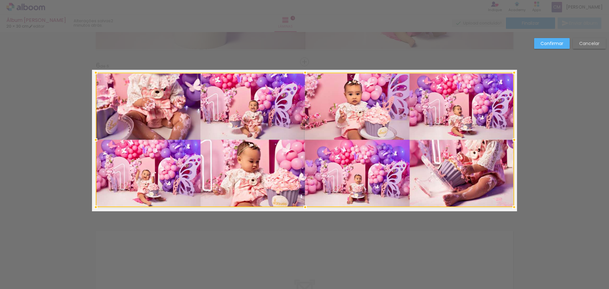
drag, startPoint x: 370, startPoint y: 165, endPoint x: 510, endPoint y: 207, distance: 146.6
click at [510, 207] on div at bounding box center [514, 207] width 13 height 13
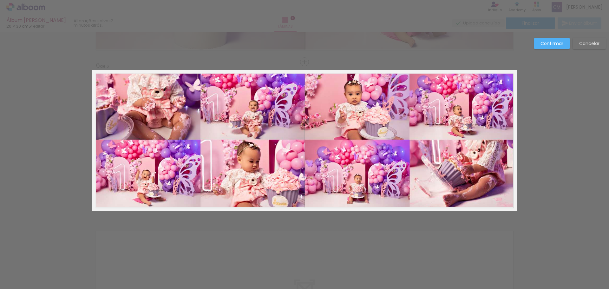
click at [545, 47] on paper-button "Confirmar" at bounding box center [552, 43] width 36 height 11
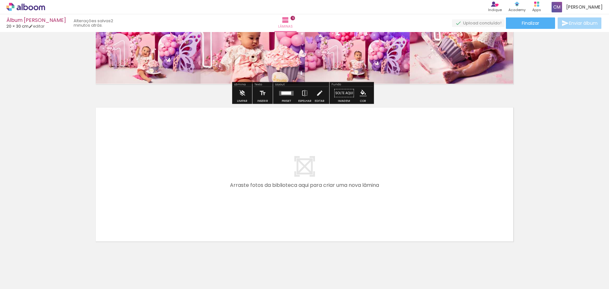
scroll to position [894, 0]
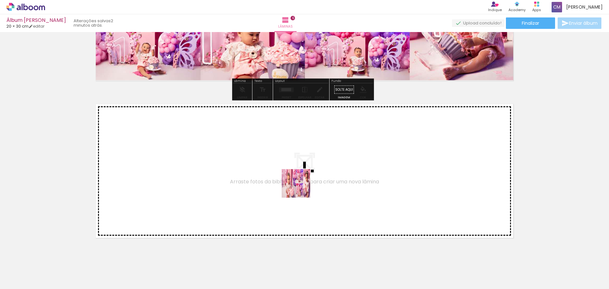
drag, startPoint x: 318, startPoint y: 268, endPoint x: 298, endPoint y: 182, distance: 87.5
click at [298, 182] on quentale-workspace at bounding box center [304, 144] width 609 height 289
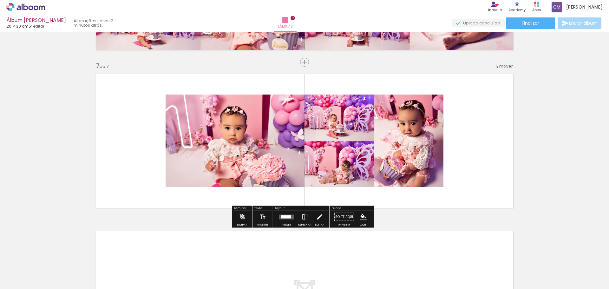
scroll to position [924, 0]
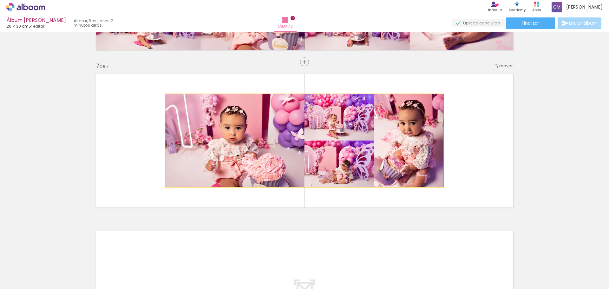
click at [335, 162] on quentale-photo at bounding box center [305, 140] width 278 height 93
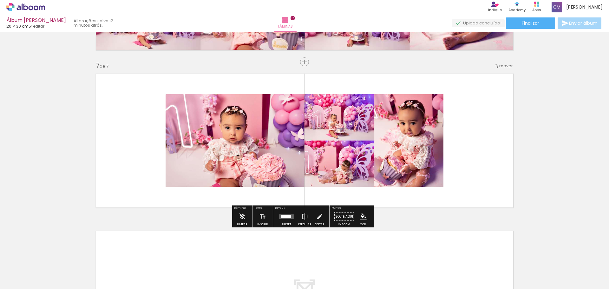
click at [383, 157] on quentale-photo at bounding box center [305, 140] width 278 height 93
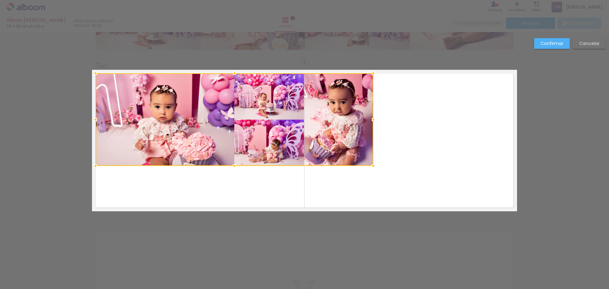
drag, startPoint x: 257, startPoint y: 141, endPoint x: 221, endPoint y: 126, distance: 39.2
click at [221, 126] on div at bounding box center [234, 119] width 278 height 93
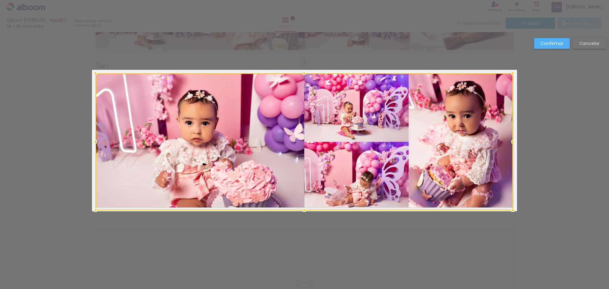
drag, startPoint x: 370, startPoint y: 167, endPoint x: 510, endPoint y: 208, distance: 145.4
click at [510, 208] on div at bounding box center [512, 210] width 13 height 13
click at [554, 47] on paper-button "Confirmar" at bounding box center [552, 43] width 36 height 11
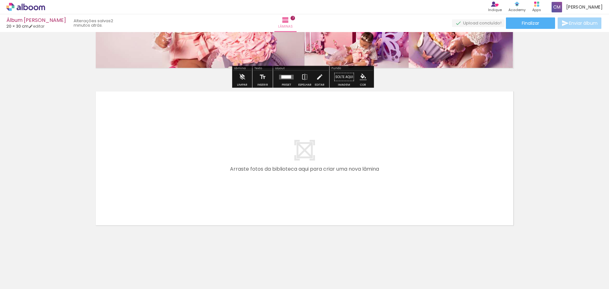
scroll to position [1066, 0]
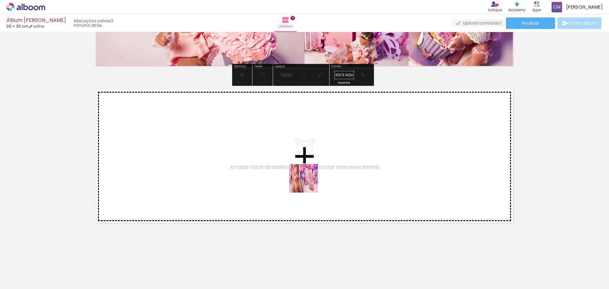
drag, startPoint x: 344, startPoint y: 267, endPoint x: 307, endPoint y: 182, distance: 93.0
click at [307, 182] on quentale-workspace at bounding box center [304, 144] width 609 height 289
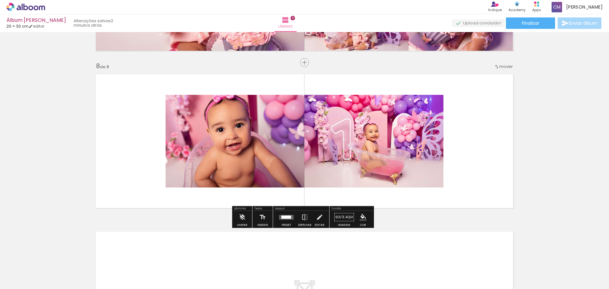
scroll to position [1082, 0]
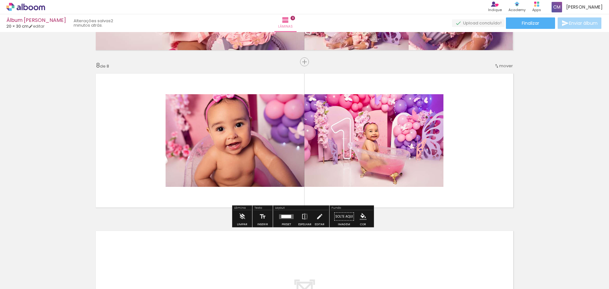
click at [292, 151] on quentale-photo at bounding box center [305, 140] width 278 height 93
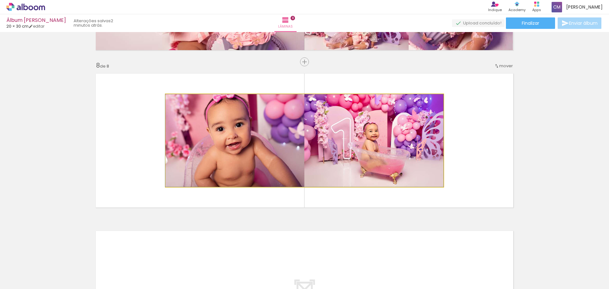
click at [265, 146] on quentale-photo at bounding box center [305, 140] width 278 height 93
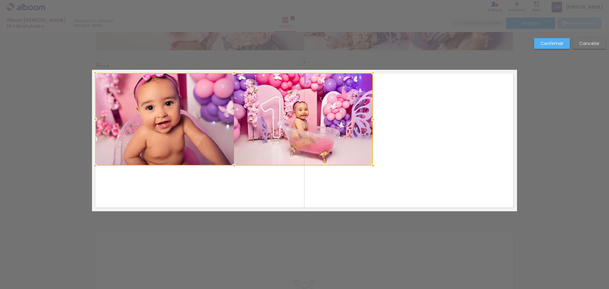
drag, startPoint x: 235, startPoint y: 143, endPoint x: 164, endPoint y: 122, distance: 73.5
click at [164, 122] on div at bounding box center [234, 119] width 278 height 93
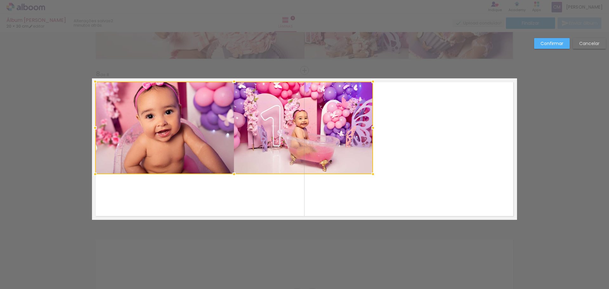
scroll to position [1064, 0]
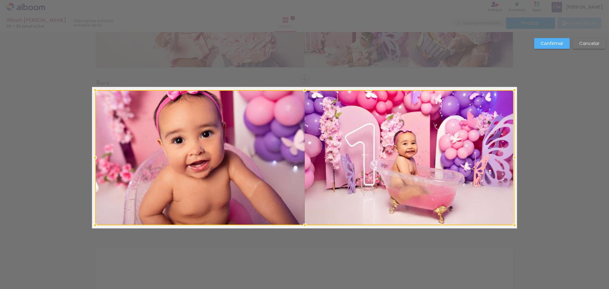
drag, startPoint x: 369, startPoint y: 183, endPoint x: 510, endPoint y: 226, distance: 147.7
click at [510, 226] on div at bounding box center [514, 225] width 13 height 13
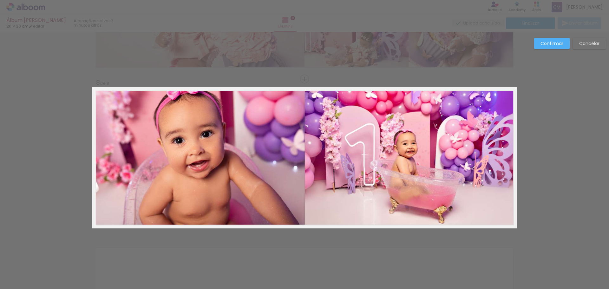
click at [0, 0] on slot "Confirmar" at bounding box center [0, 0] width 0 height 0
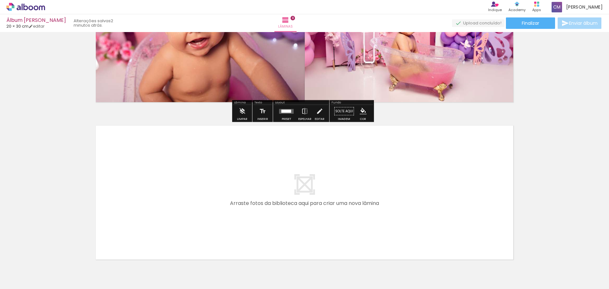
scroll to position [1191, 0]
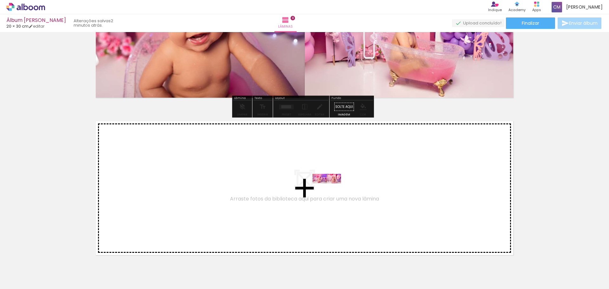
drag, startPoint x: 389, startPoint y: 273, endPoint x: 331, endPoint y: 193, distance: 99.3
click at [331, 193] on quentale-workspace at bounding box center [304, 144] width 609 height 289
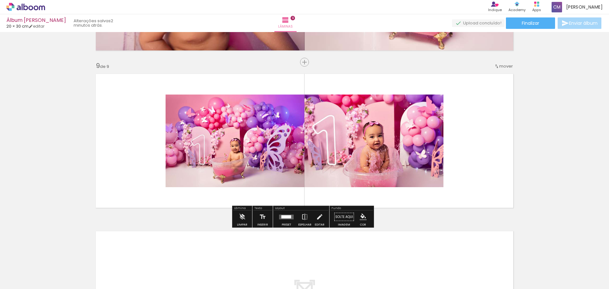
scroll to position [1239, 0]
click at [297, 159] on quentale-photo at bounding box center [305, 140] width 278 height 93
click at [297, 158] on quentale-photo at bounding box center [305, 140] width 278 height 93
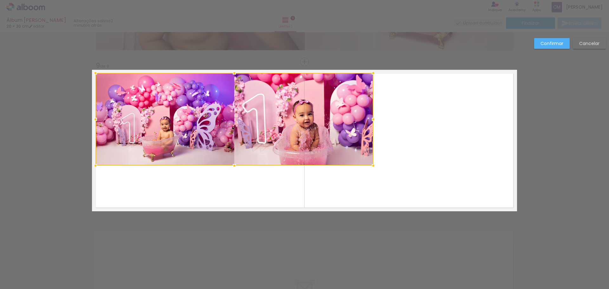
drag, startPoint x: 227, startPoint y: 145, endPoint x: 157, endPoint y: 124, distance: 73.2
click at [157, 124] on div at bounding box center [234, 119] width 278 height 93
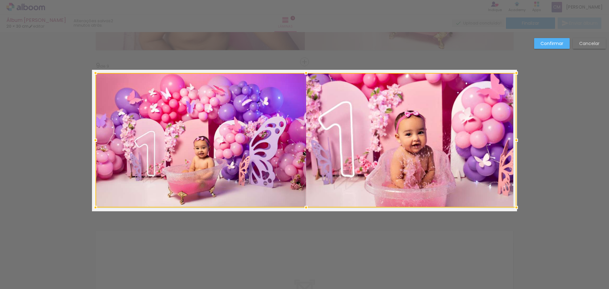
drag, startPoint x: 371, startPoint y: 165, endPoint x: 511, endPoint y: 206, distance: 146.3
click at [511, 206] on div at bounding box center [516, 207] width 13 height 13
click at [0, 0] on slot "Confirmar" at bounding box center [0, 0] width 0 height 0
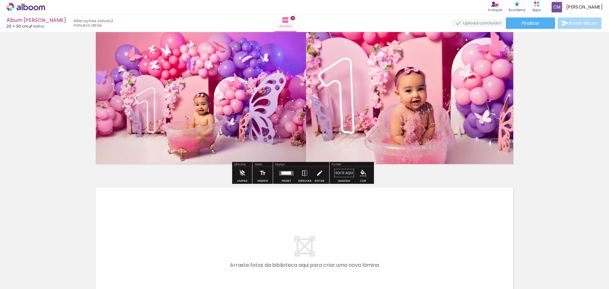
scroll to position [1366, 0]
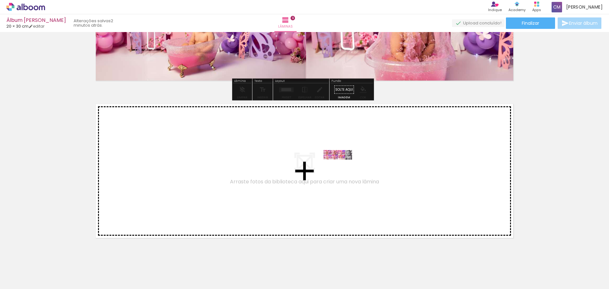
drag, startPoint x: 412, startPoint y: 266, endPoint x: 342, endPoint y: 169, distance: 119.1
click at [342, 169] on quentale-workspace at bounding box center [304, 144] width 609 height 289
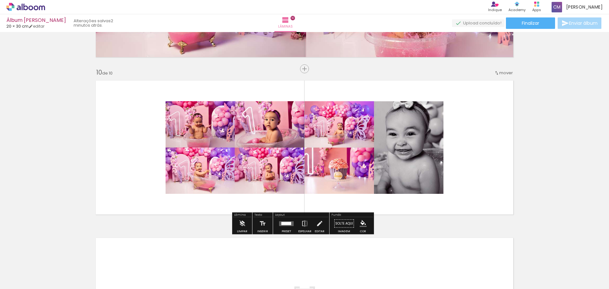
scroll to position [1396, 0]
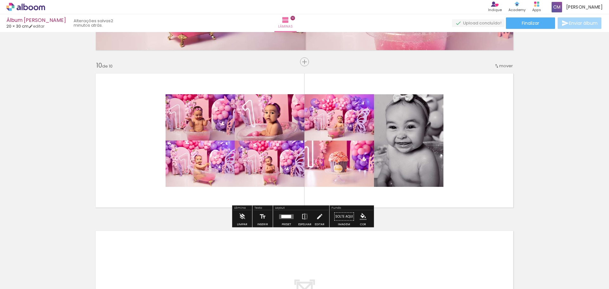
click at [287, 155] on quentale-photo at bounding box center [305, 140] width 278 height 93
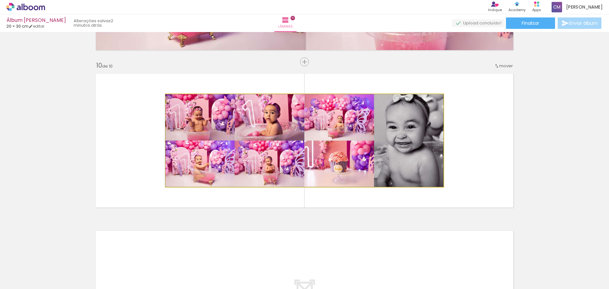
click at [287, 154] on quentale-photo at bounding box center [305, 140] width 278 height 93
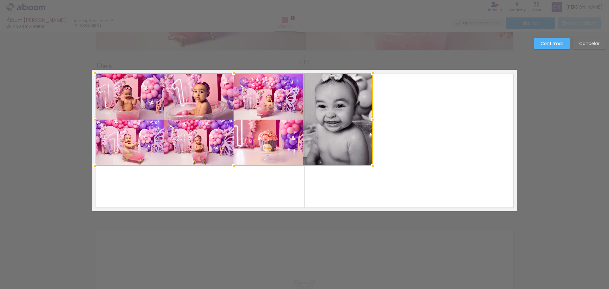
drag, startPoint x: 192, startPoint y: 134, endPoint x: 138, endPoint y: 115, distance: 57.3
click at [138, 115] on div at bounding box center [234, 119] width 278 height 93
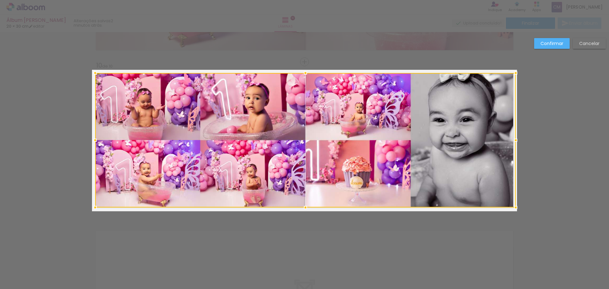
drag, startPoint x: 372, startPoint y: 165, endPoint x: 512, endPoint y: 207, distance: 146.0
click at [512, 207] on div at bounding box center [515, 207] width 13 height 13
click at [0, 0] on slot "Confirmar" at bounding box center [0, 0] width 0 height 0
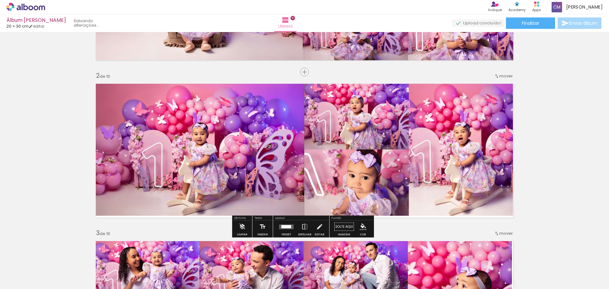
click at [331, 145] on quentale-photo at bounding box center [304, 150] width 418 height 132
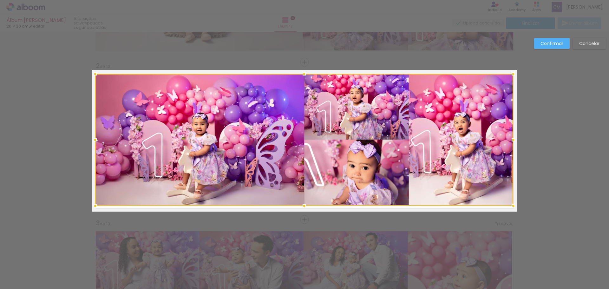
scroll to position [138, 0]
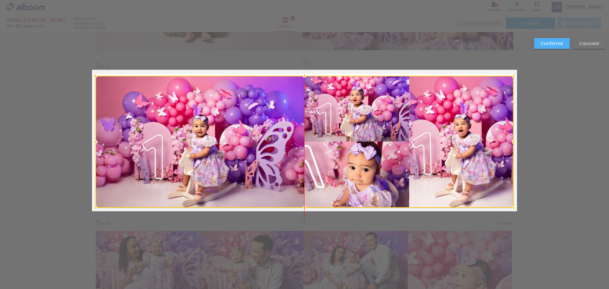
click at [262, 147] on div at bounding box center [304, 142] width 418 height 132
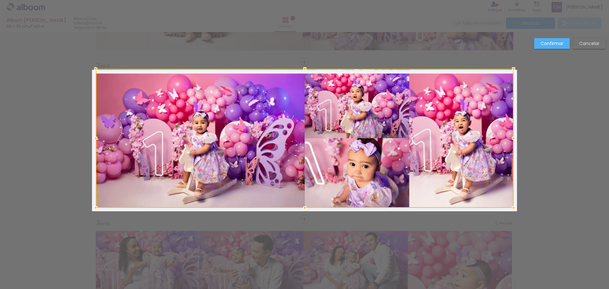
drag, startPoint x: 93, startPoint y: 77, endPoint x: 94, endPoint y: 73, distance: 3.7
click at [94, 73] on div at bounding box center [95, 68] width 13 height 13
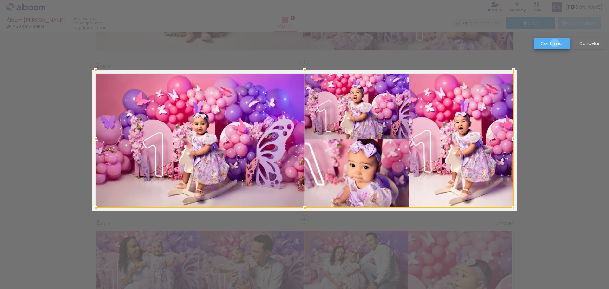
click at [0, 0] on slot "Confirmar" at bounding box center [0, 0] width 0 height 0
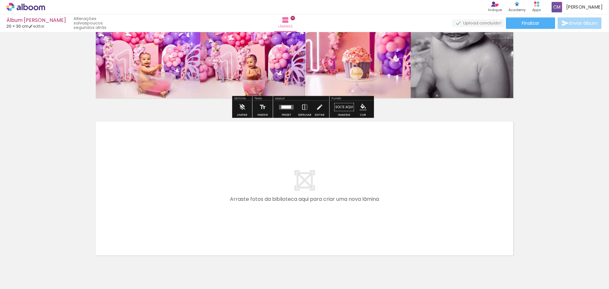
scroll to position [1506, 0]
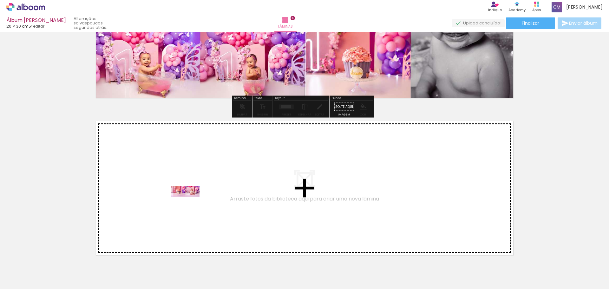
drag, startPoint x: 62, startPoint y: 273, endPoint x: 192, endPoint y: 198, distance: 149.7
click at [192, 198] on quentale-workspace at bounding box center [304, 144] width 609 height 289
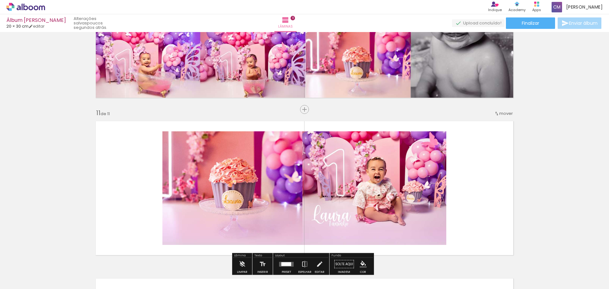
scroll to position [1553, 0]
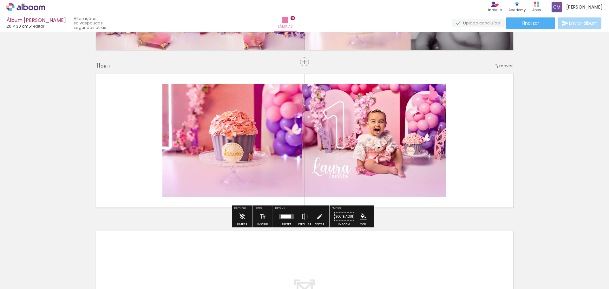
click at [244, 168] on quentale-photo at bounding box center [304, 141] width 284 height 114
click at [244, 158] on quentale-photo at bounding box center [304, 141] width 284 height 114
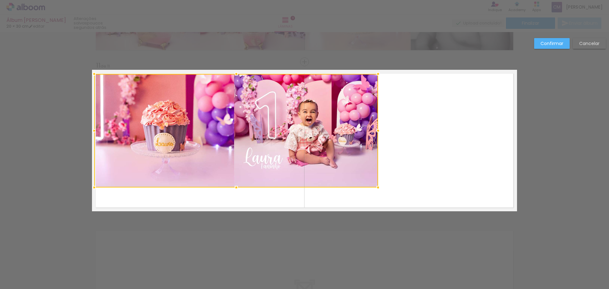
drag, startPoint x: 199, startPoint y: 145, endPoint x: 151, endPoint y: 136, distance: 48.7
click at [151, 136] on div at bounding box center [236, 131] width 284 height 114
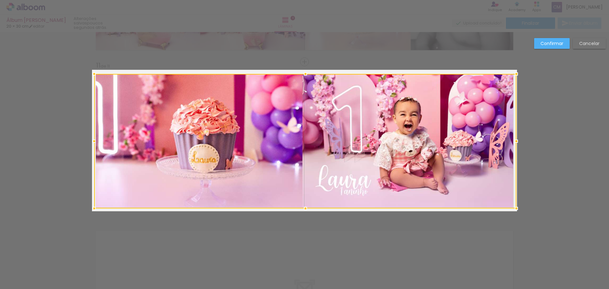
drag, startPoint x: 376, startPoint y: 187, endPoint x: 512, endPoint y: 208, distance: 137.0
click at [512, 208] on div at bounding box center [516, 208] width 13 height 13
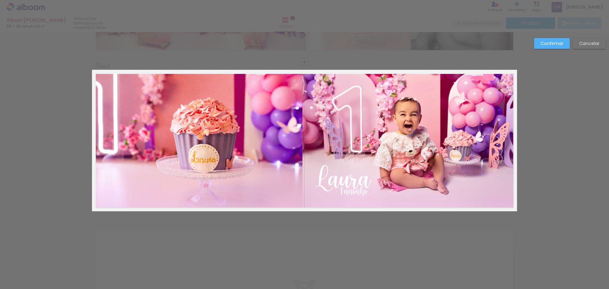
click at [559, 47] on paper-button "Confirmar" at bounding box center [552, 43] width 36 height 11
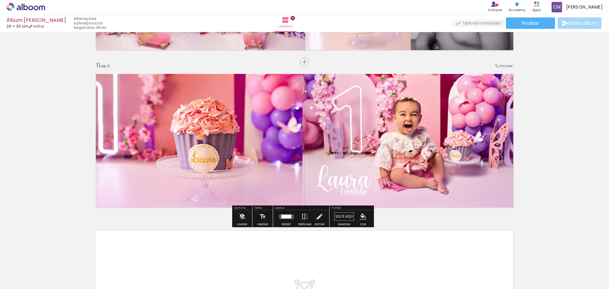
click at [316, 218] on iron-icon at bounding box center [319, 216] width 7 height 13
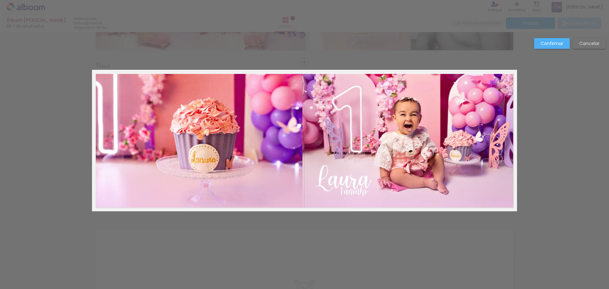
click at [537, 40] on paper-button "Confirmar" at bounding box center [552, 43] width 36 height 11
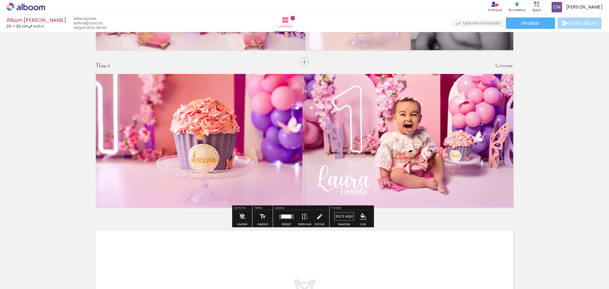
click at [415, 143] on quentale-photo at bounding box center [305, 141] width 422 height 134
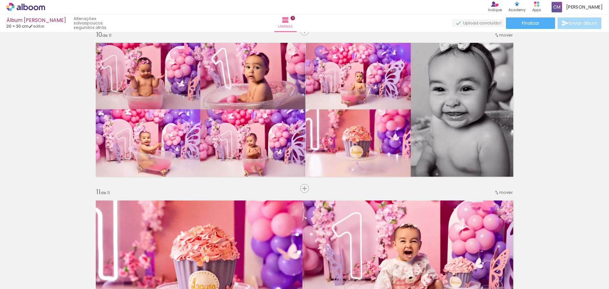
scroll to position [1427, 0]
click at [528, 21] on span "Finalizar" at bounding box center [530, 23] width 17 height 4
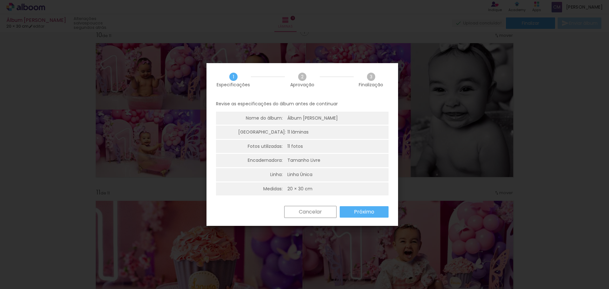
click at [0, 0] on slot "Próximo" at bounding box center [0, 0] width 0 height 0
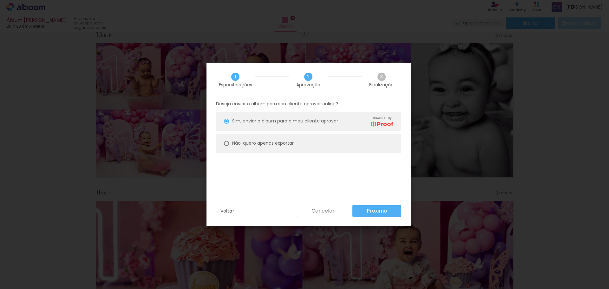
click at [357, 211] on paper-button "Próximo" at bounding box center [376, 210] width 49 height 11
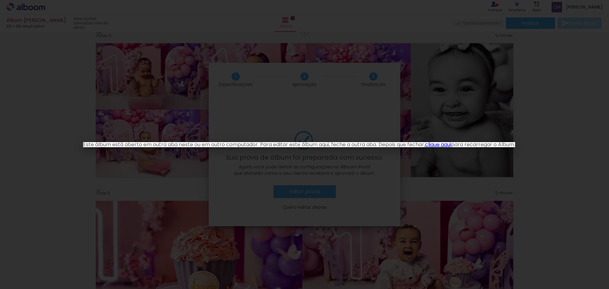
click at [451, 144] on link "clique aqui" at bounding box center [438, 144] width 26 height 7
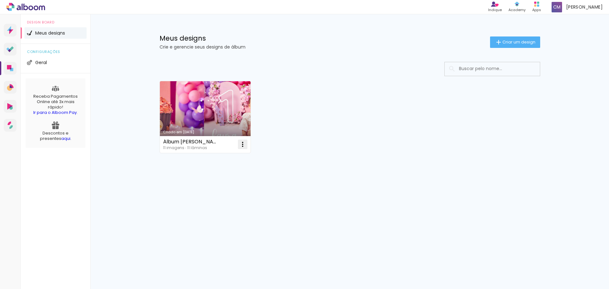
click at [245, 145] on iron-icon at bounding box center [243, 144] width 8 height 8
click at [229, 159] on paper-item "Abrir" at bounding box center [216, 159] width 63 height 13
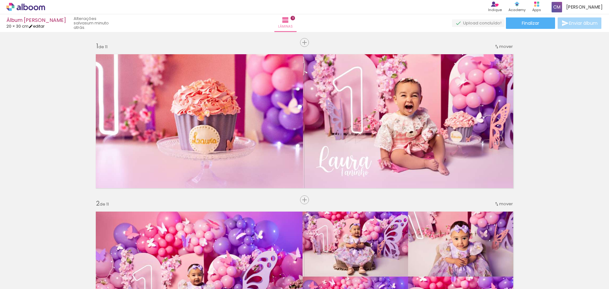
click at [41, 25] on link "editar" at bounding box center [37, 25] width 16 height 5
type input "20"
type input "60"
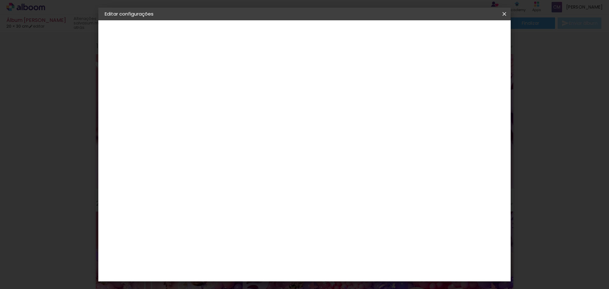
click at [504, 15] on iron-icon at bounding box center [504, 14] width 8 height 6
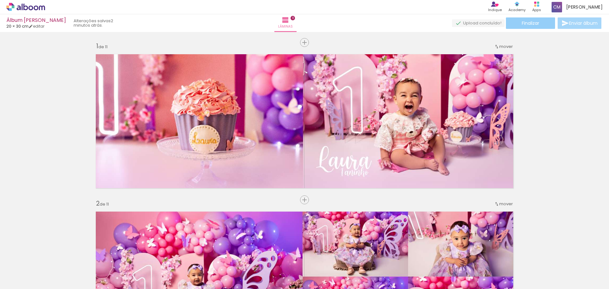
click at [531, 27] on paper-button "Finalizar" at bounding box center [530, 22] width 49 height 11
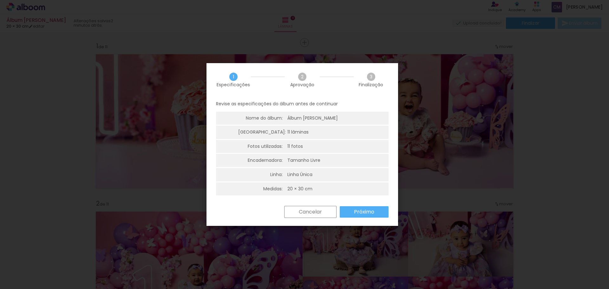
click at [0, 0] on slot "Próximo" at bounding box center [0, 0] width 0 height 0
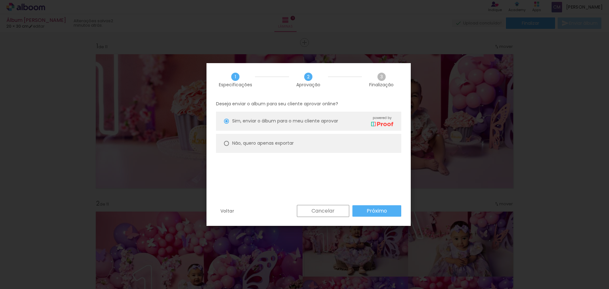
click at [360, 213] on paper-button "Próximo" at bounding box center [376, 210] width 49 height 11
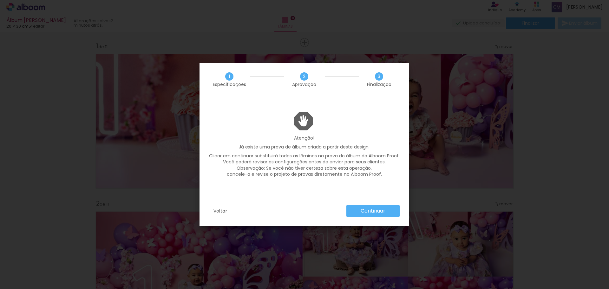
click at [0, 0] on slot "Continuar" at bounding box center [0, 0] width 0 height 0
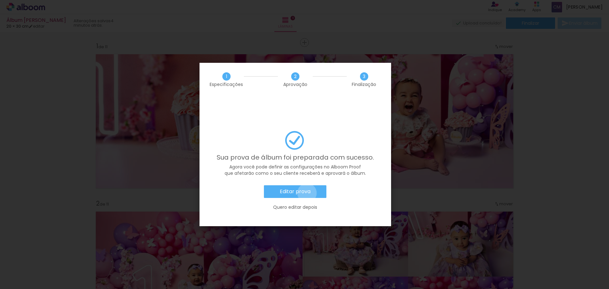
click at [0, 0] on slot "Editar prova" at bounding box center [0, 0] width 0 height 0
